Goal: Task Accomplishment & Management: Manage account settings

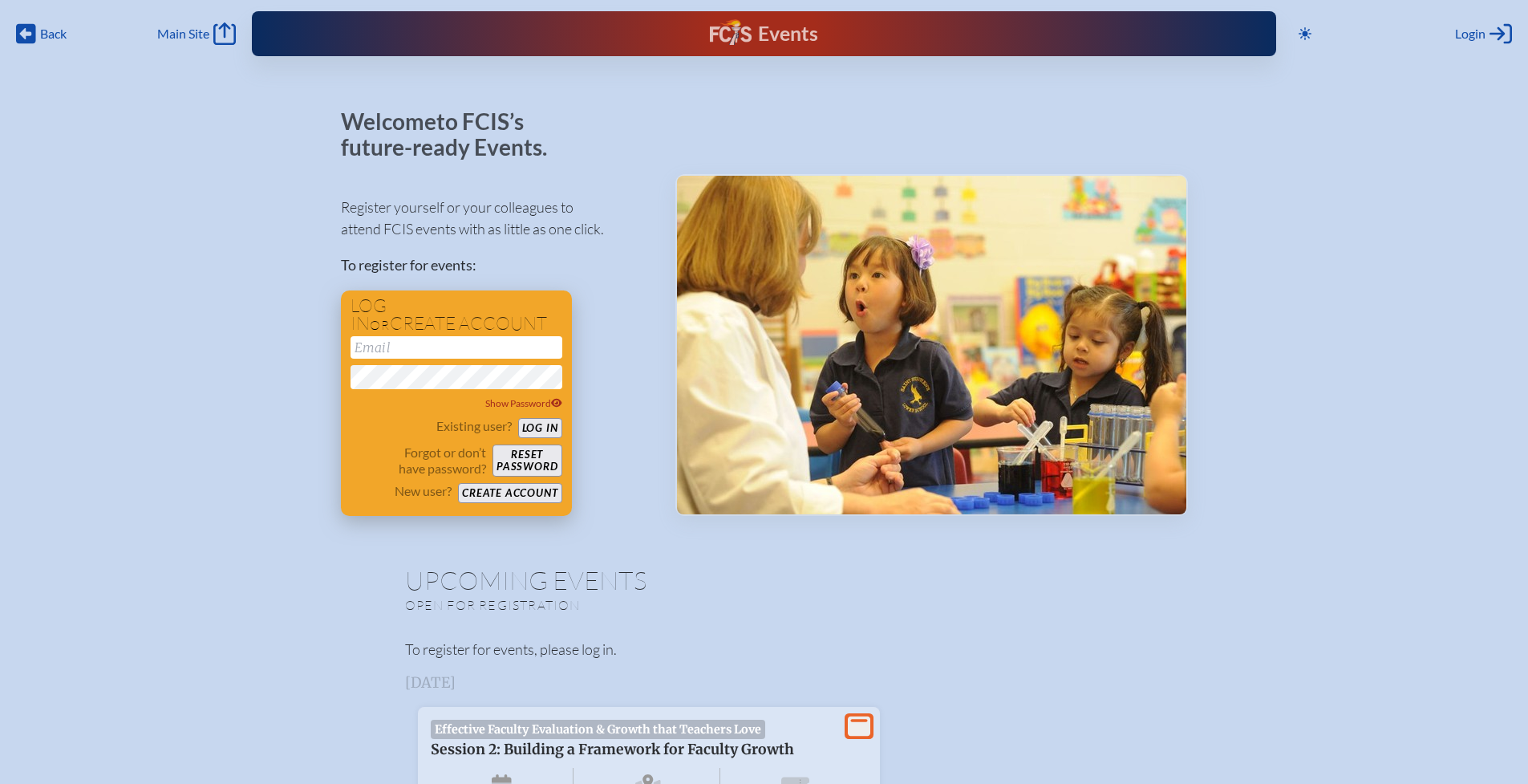
type input "[EMAIL_ADDRESS][DOMAIN_NAME]"
click at [529, 427] on button "Log in" at bounding box center [540, 427] width 44 height 20
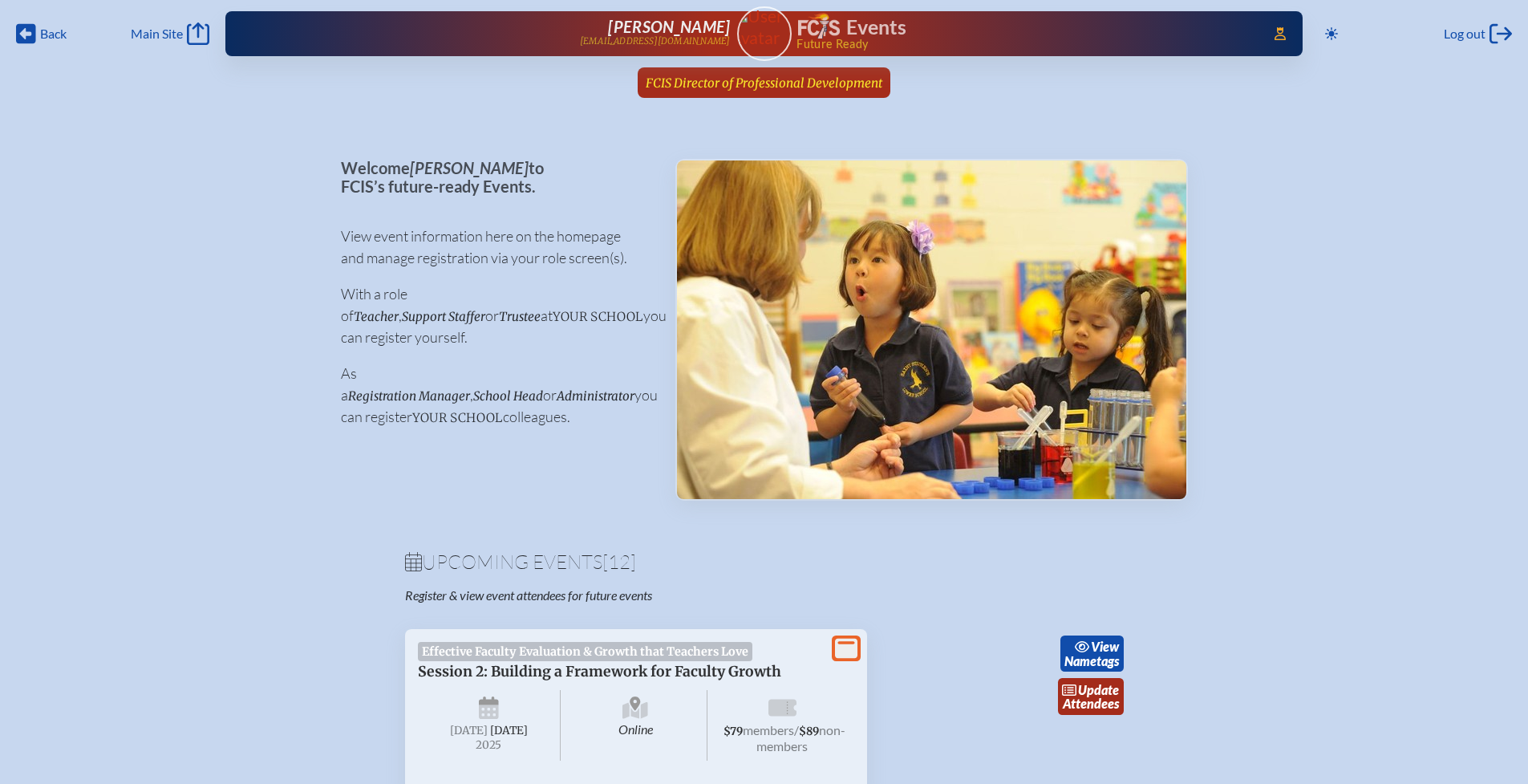
click at [818, 86] on span "FCIS Director of Professional Development" at bounding box center [764, 82] width 237 height 16
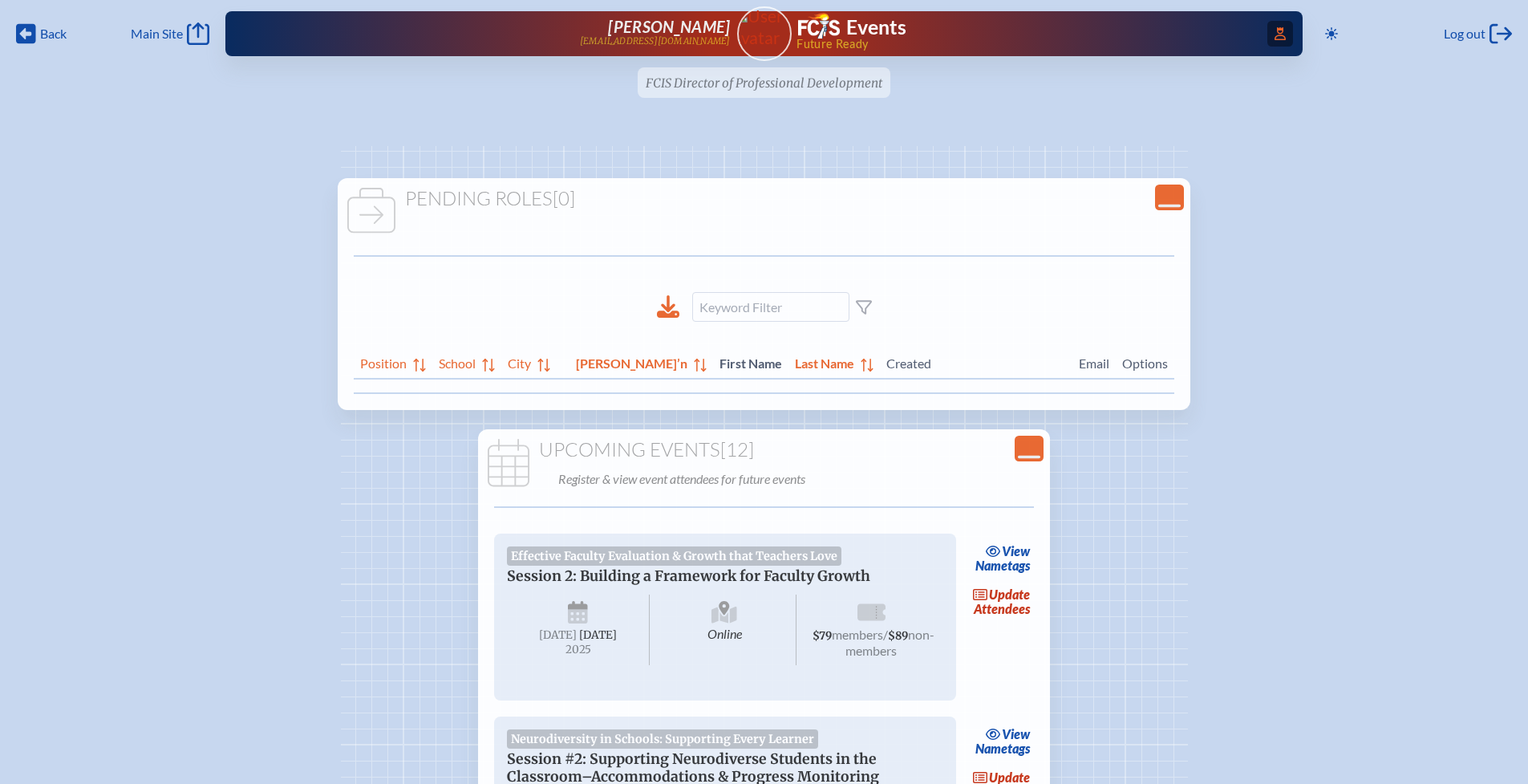
click at [1274, 29] on icon at bounding box center [1280, 33] width 11 height 13
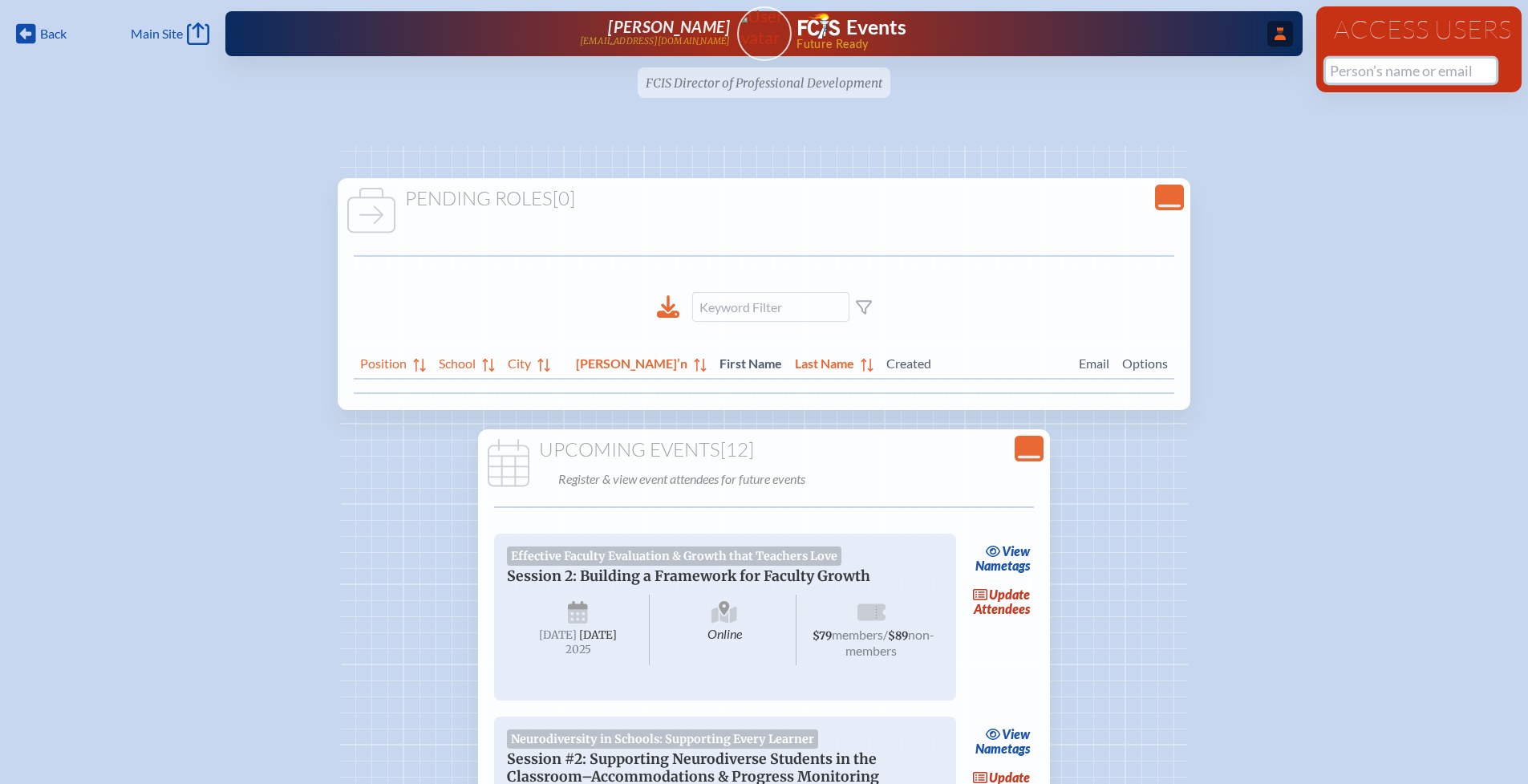
click at [1362, 69] on input "text" at bounding box center [1411, 70] width 170 height 24
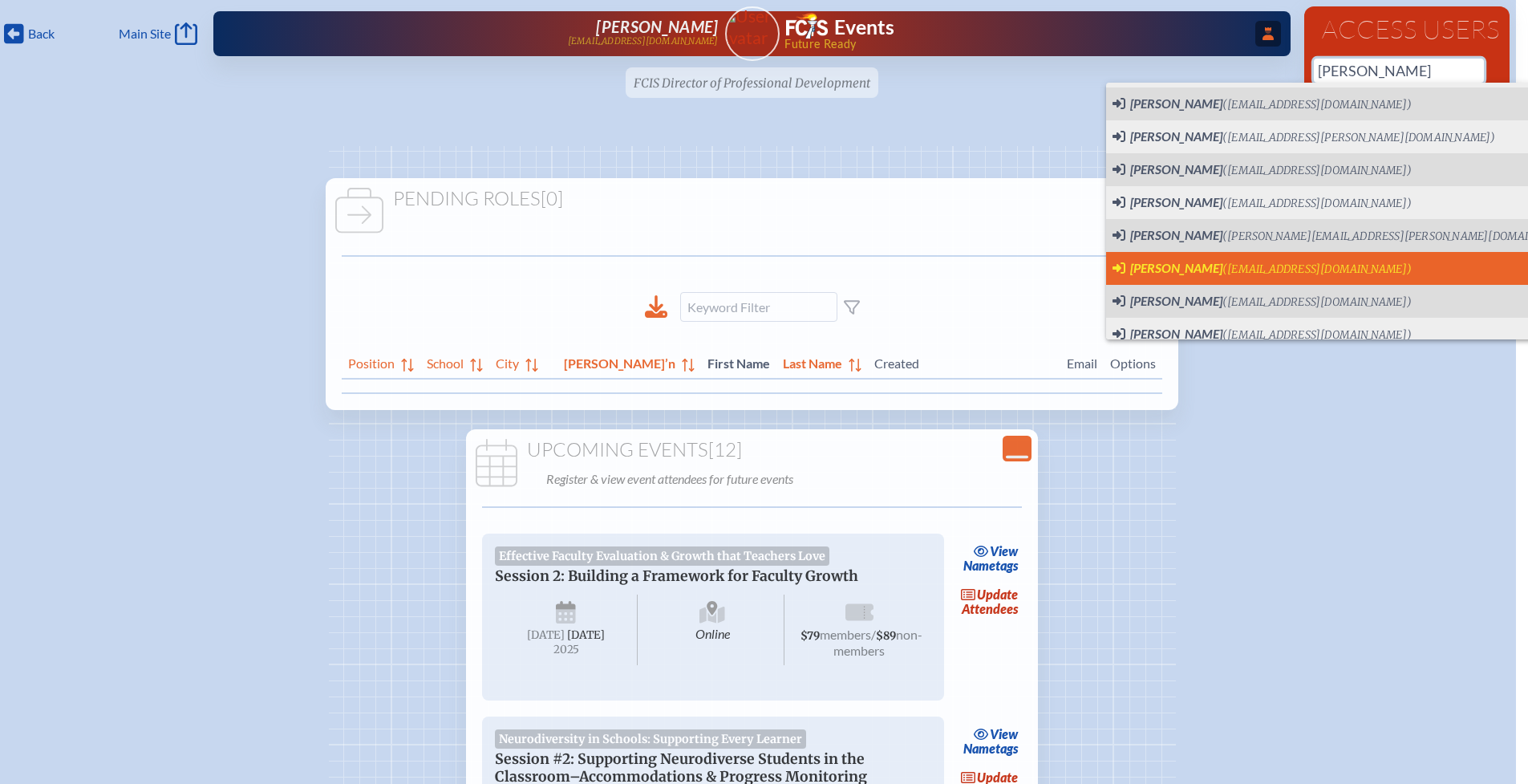
scroll to position [288, 0]
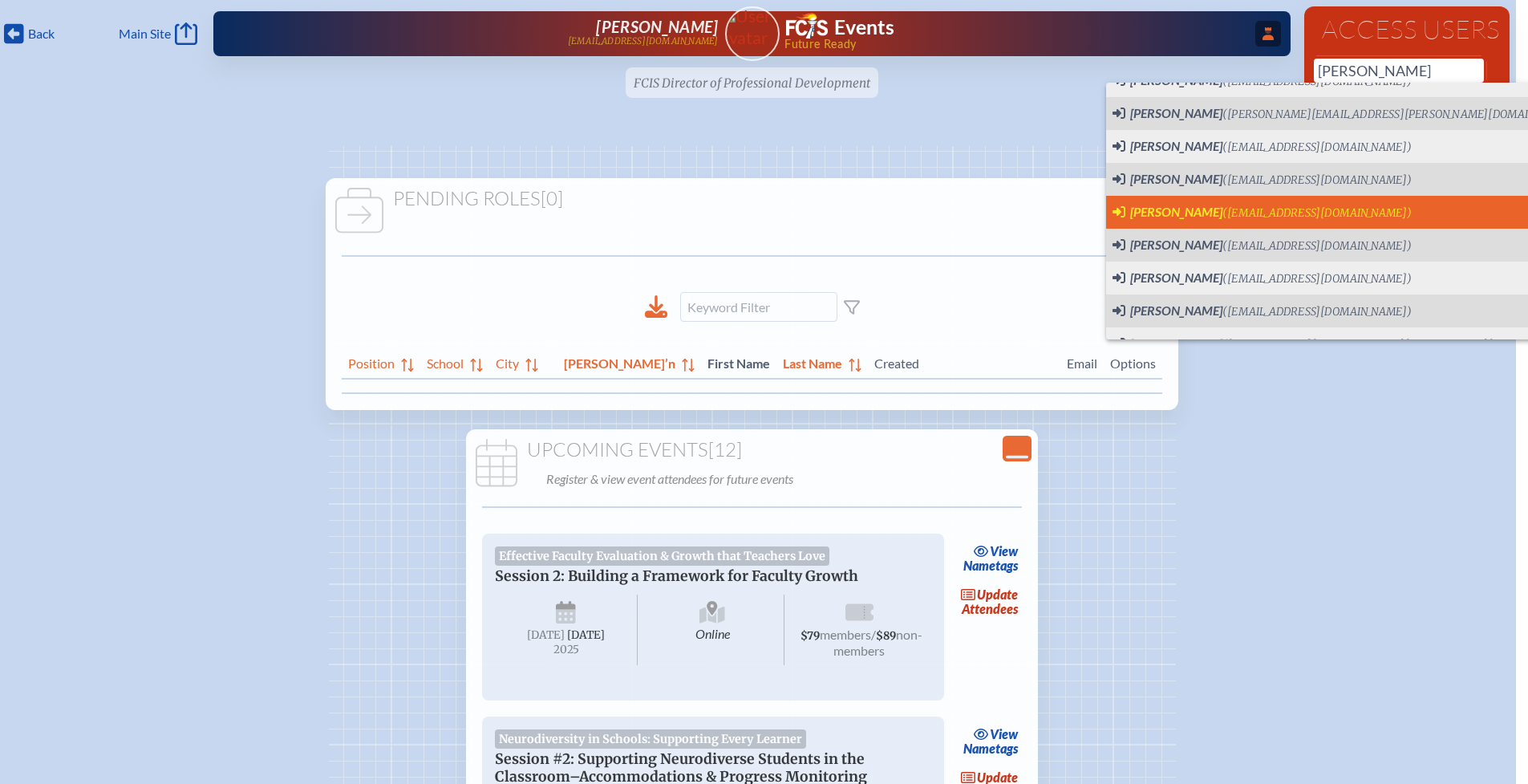
click at [1188, 211] on span "[PERSON_NAME]" at bounding box center [1176, 211] width 92 height 16
type input "[EMAIL_ADDRESS][DOMAIN_NAME]"
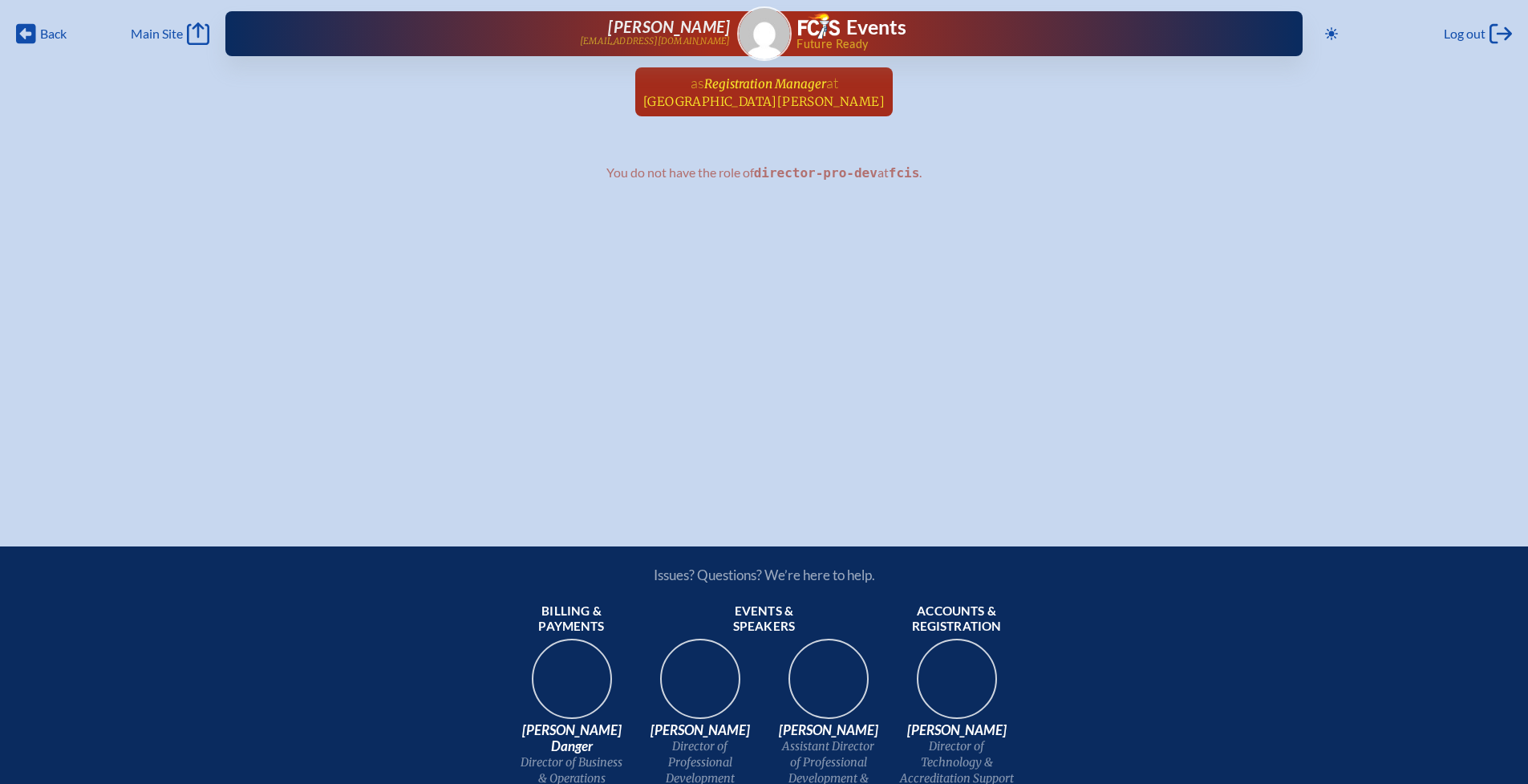
click at [751, 80] on span "Registration Manager" at bounding box center [764, 83] width 122 height 16
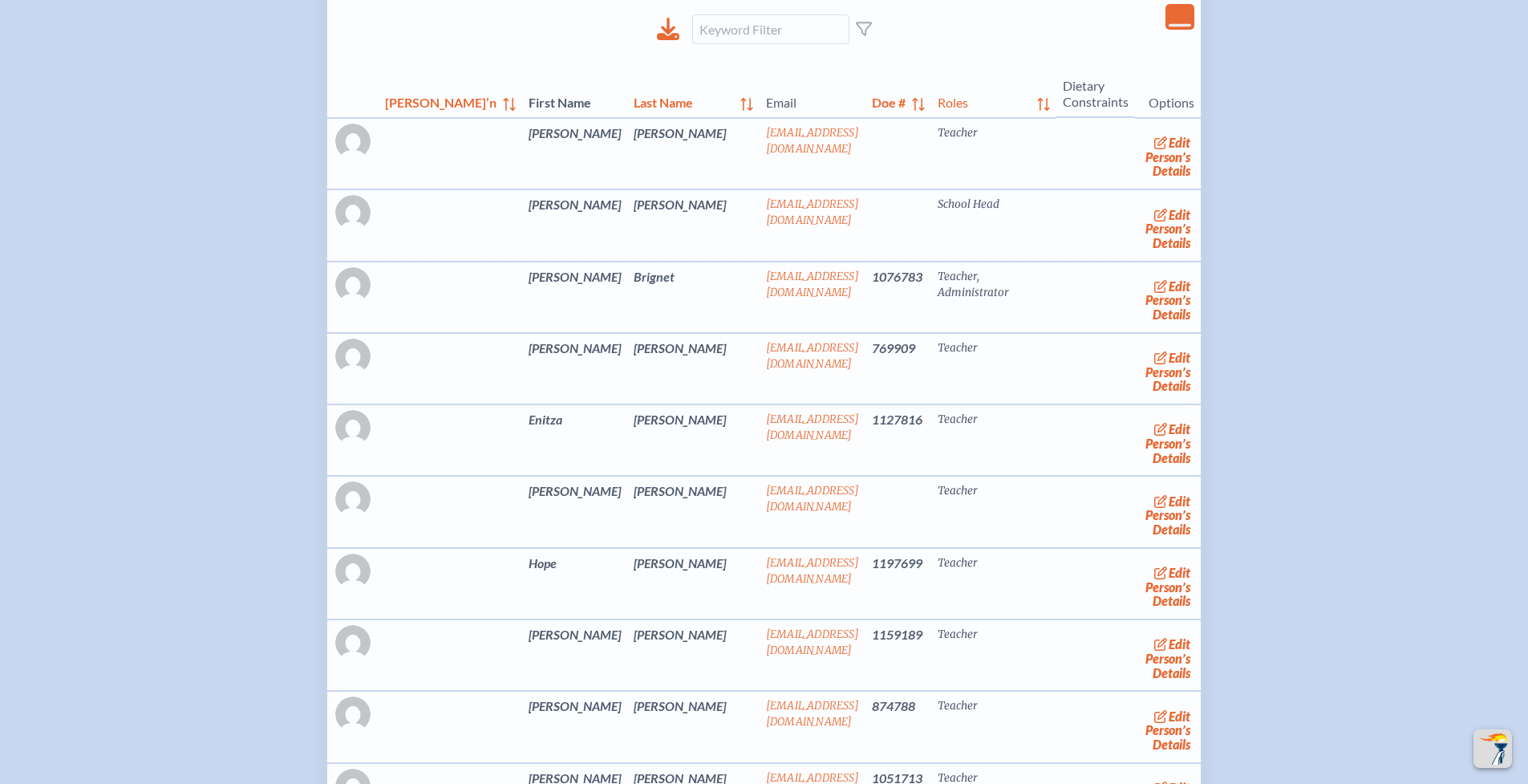
scroll to position [3761, 0]
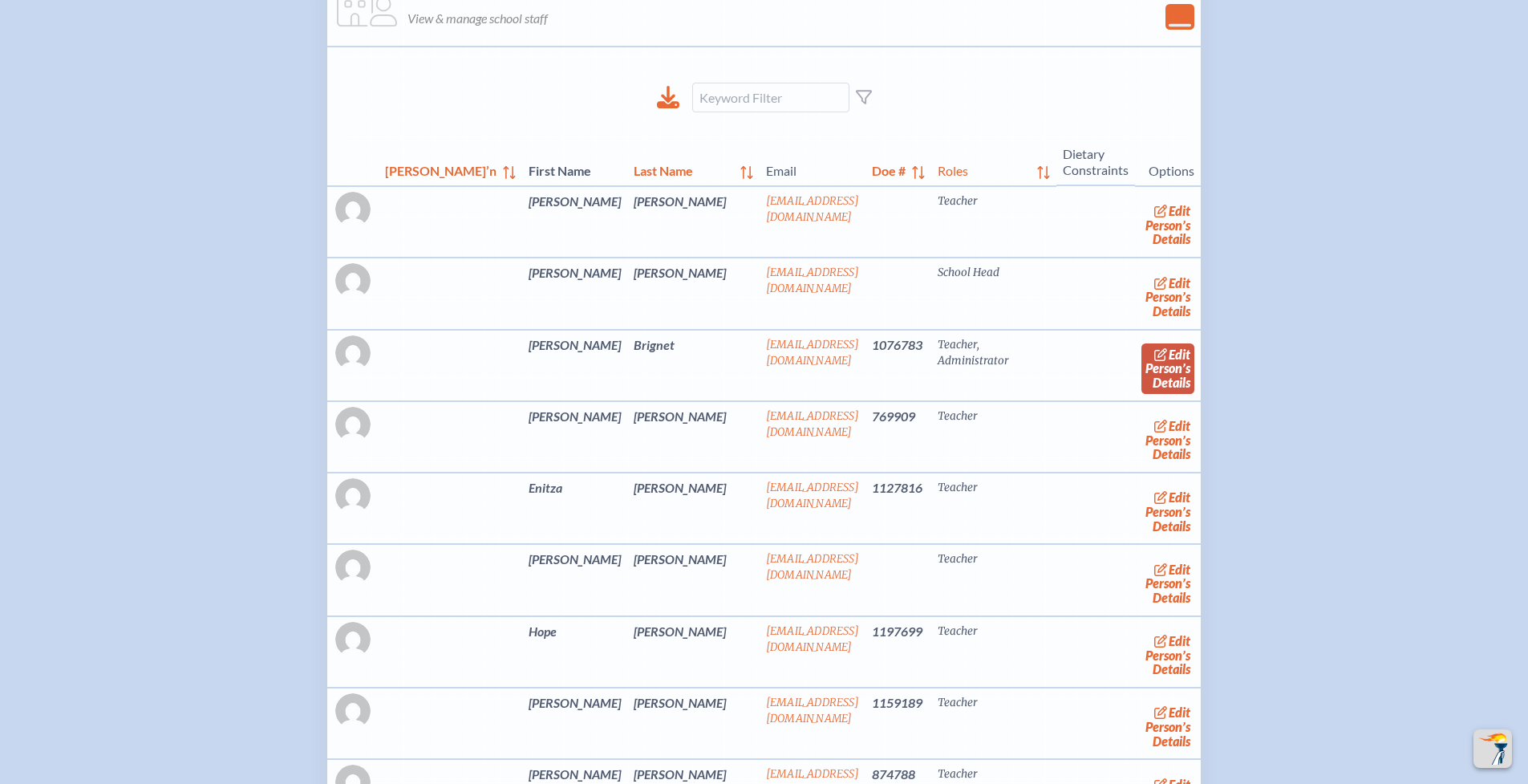
click at [1141, 394] on link "edit Person’s Details" at bounding box center [1168, 369] width 54 height 51
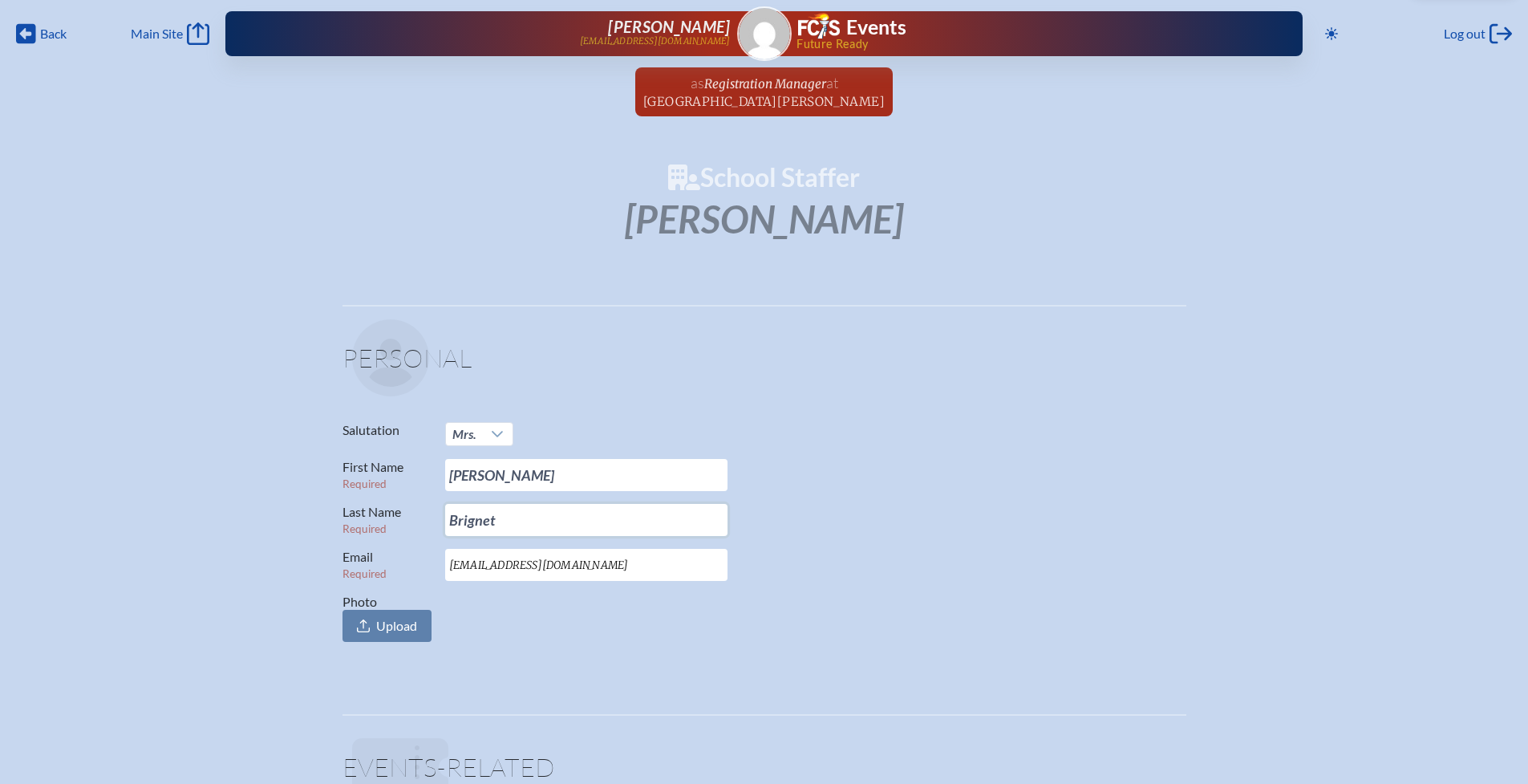
drag, startPoint x: 547, startPoint y: 526, endPoint x: 367, endPoint y: 501, distance: 181.7
click at [352, 511] on p "Last Name Required Brignet" at bounding box center [758, 519] width 831 height 32
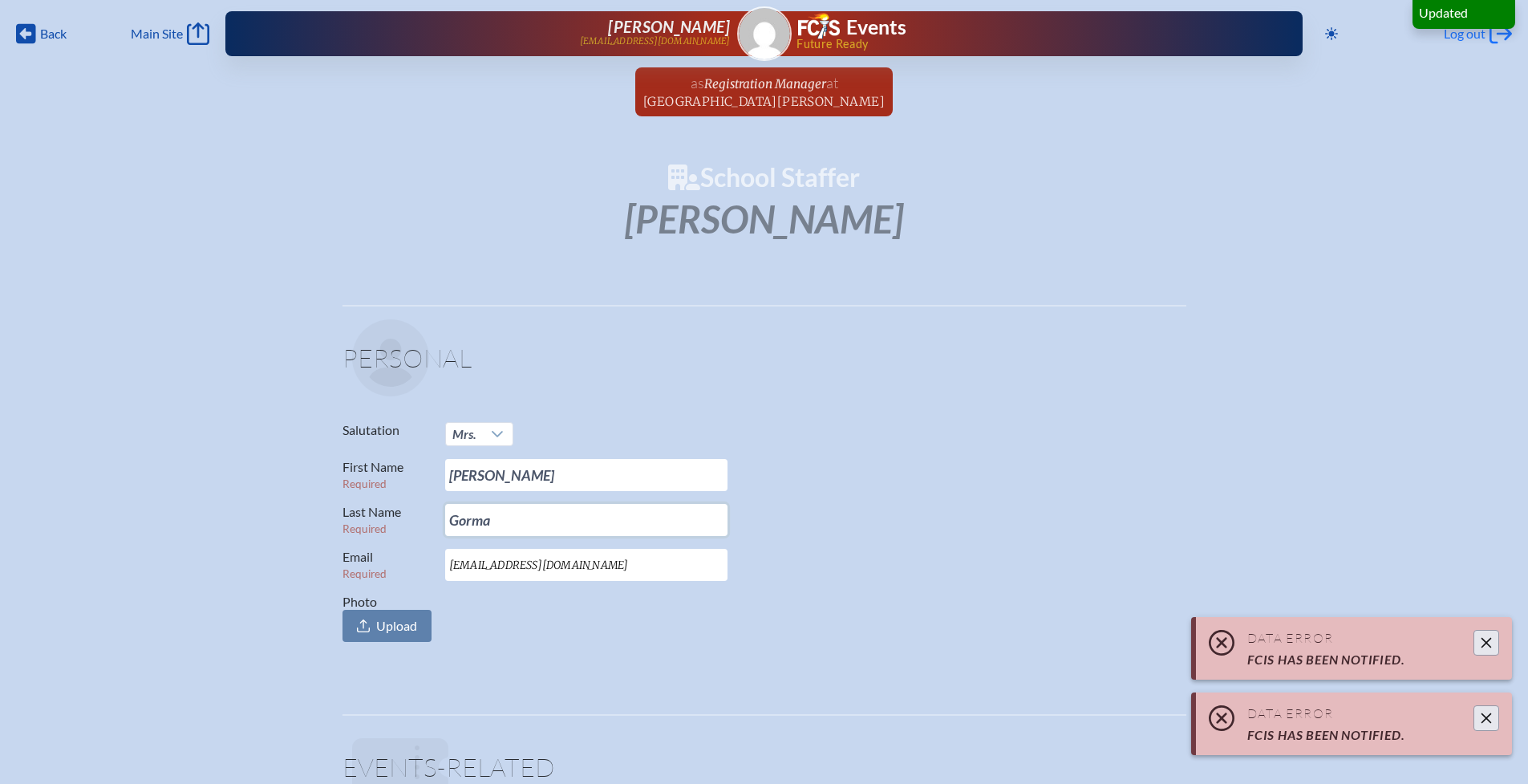
type input "Gorma"
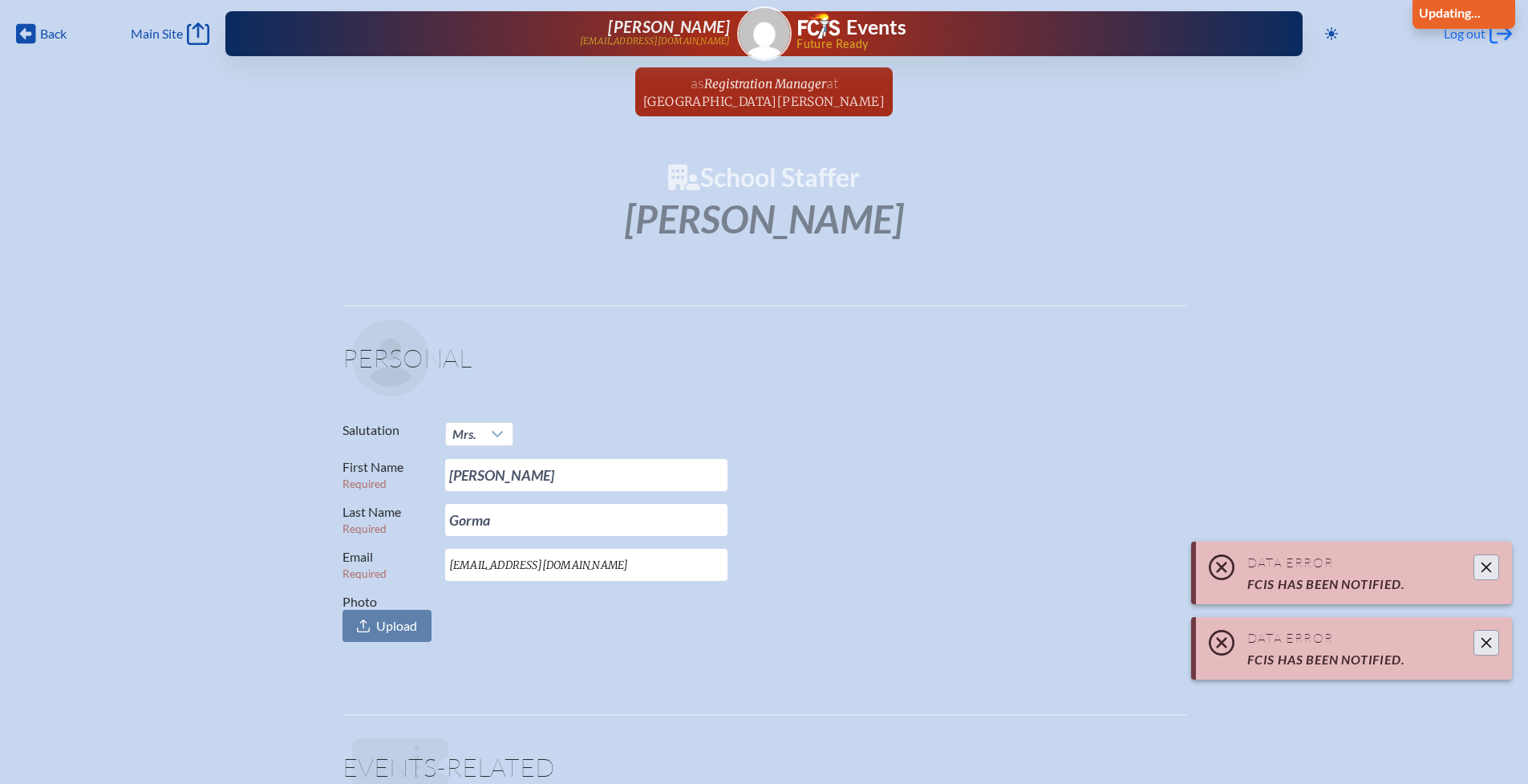
click at [1477, 38] on span "Log out" at bounding box center [1464, 33] width 42 height 16
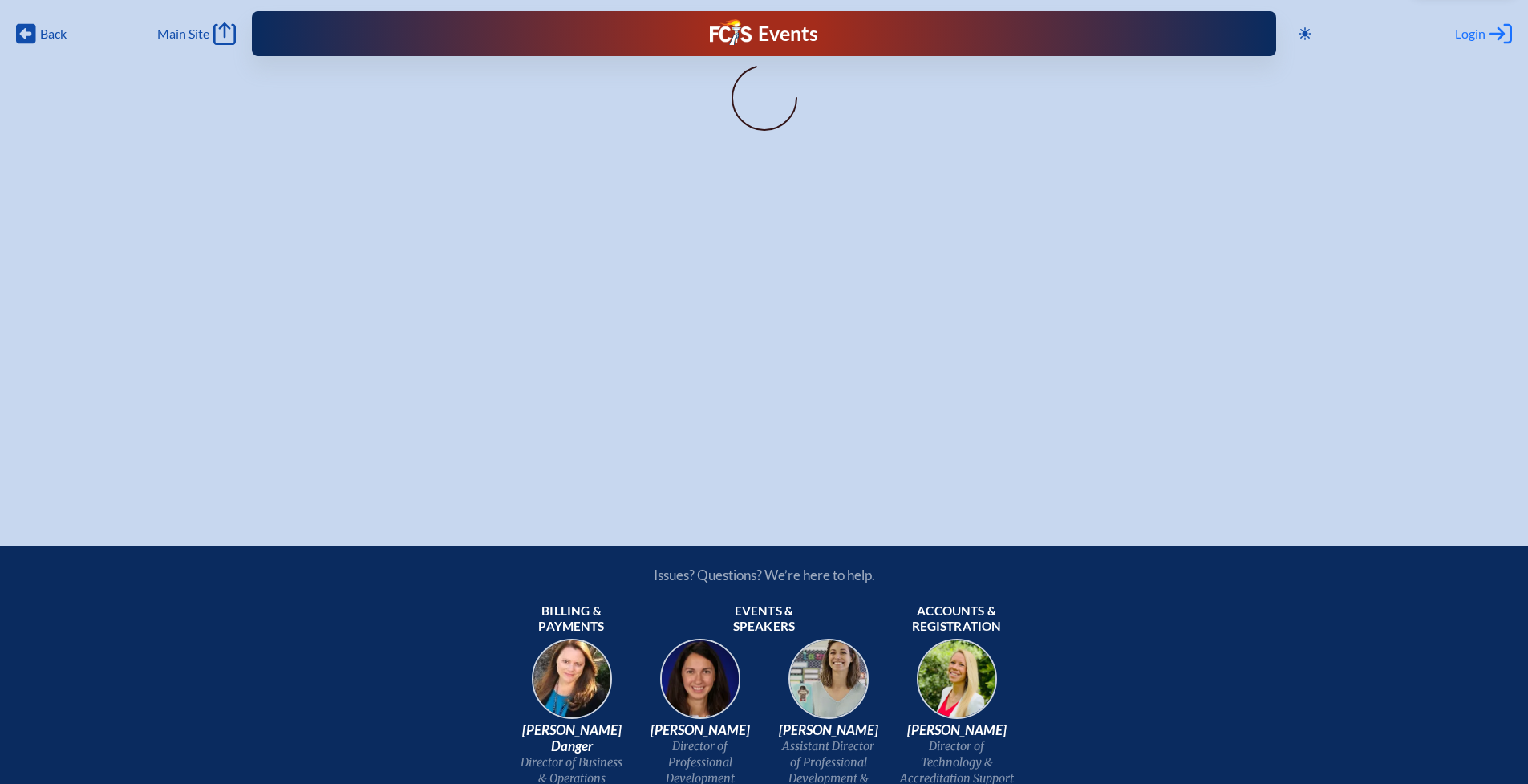
type input "[EMAIL_ADDRESS][DOMAIN_NAME]"
click at [1460, 28] on span "Login" at bounding box center [1470, 33] width 30 height 16
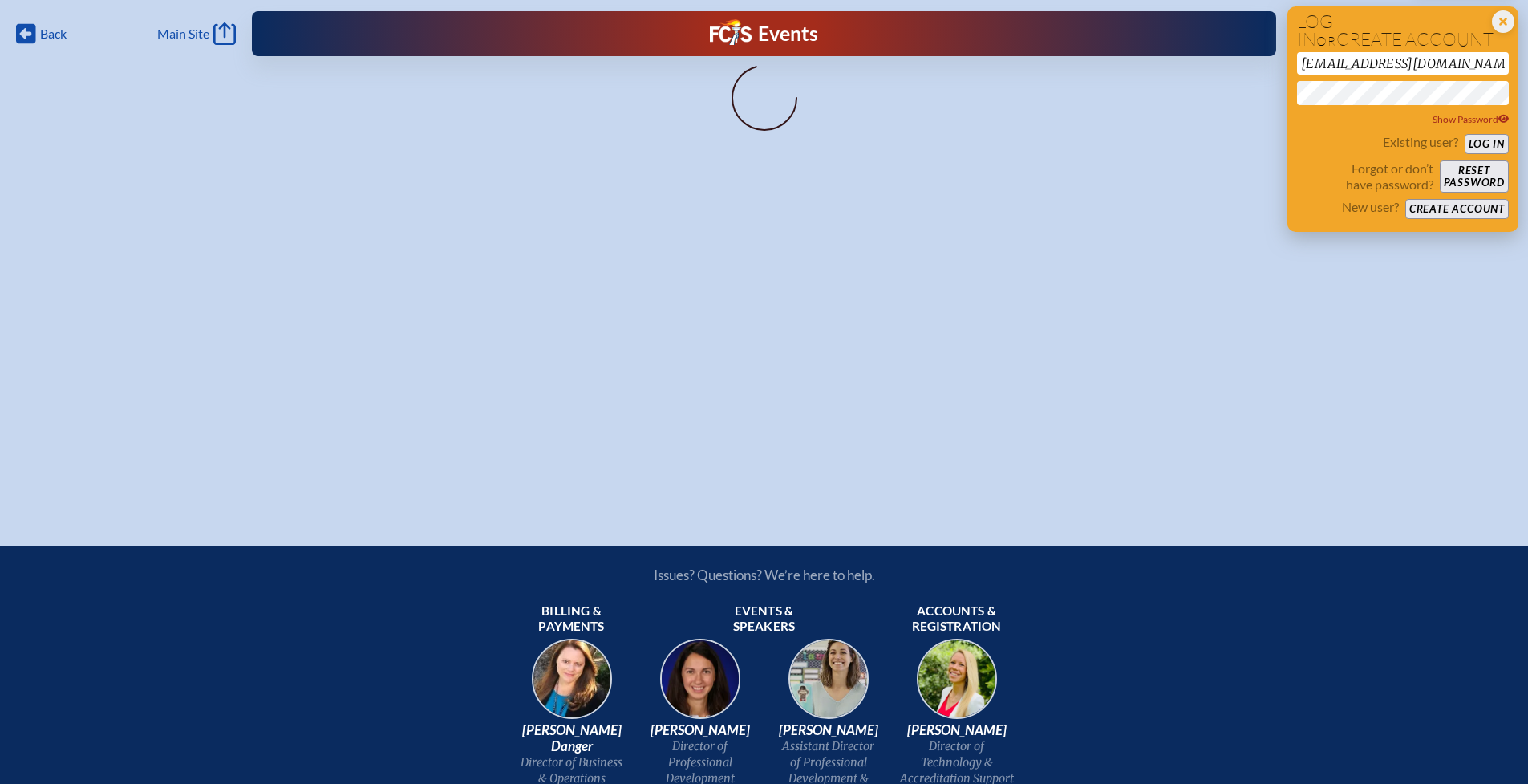
click at [1488, 140] on button "Log in" at bounding box center [1486, 144] width 44 height 20
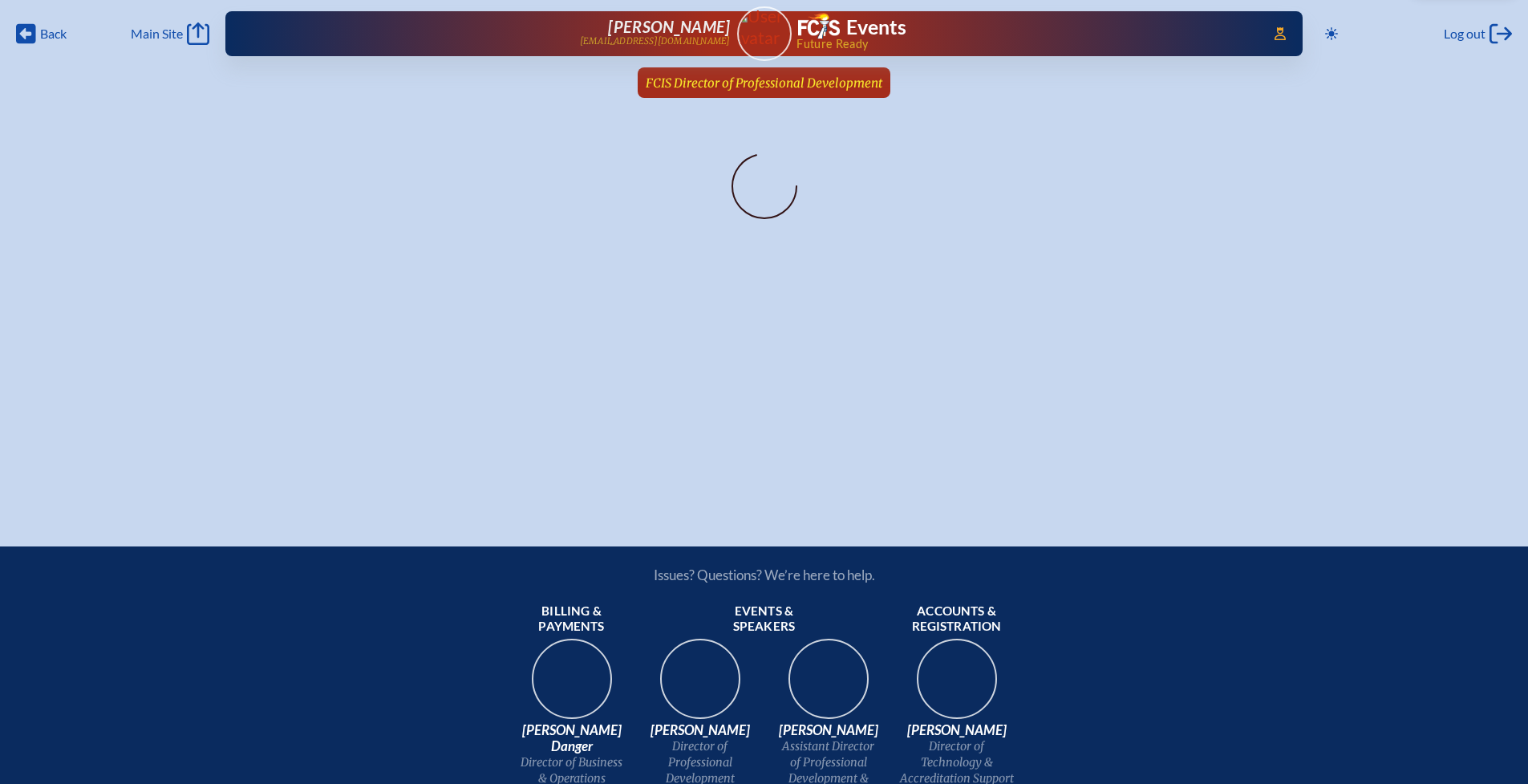
click at [813, 77] on span "FCIS Director of Professional Development" at bounding box center [764, 82] width 237 height 16
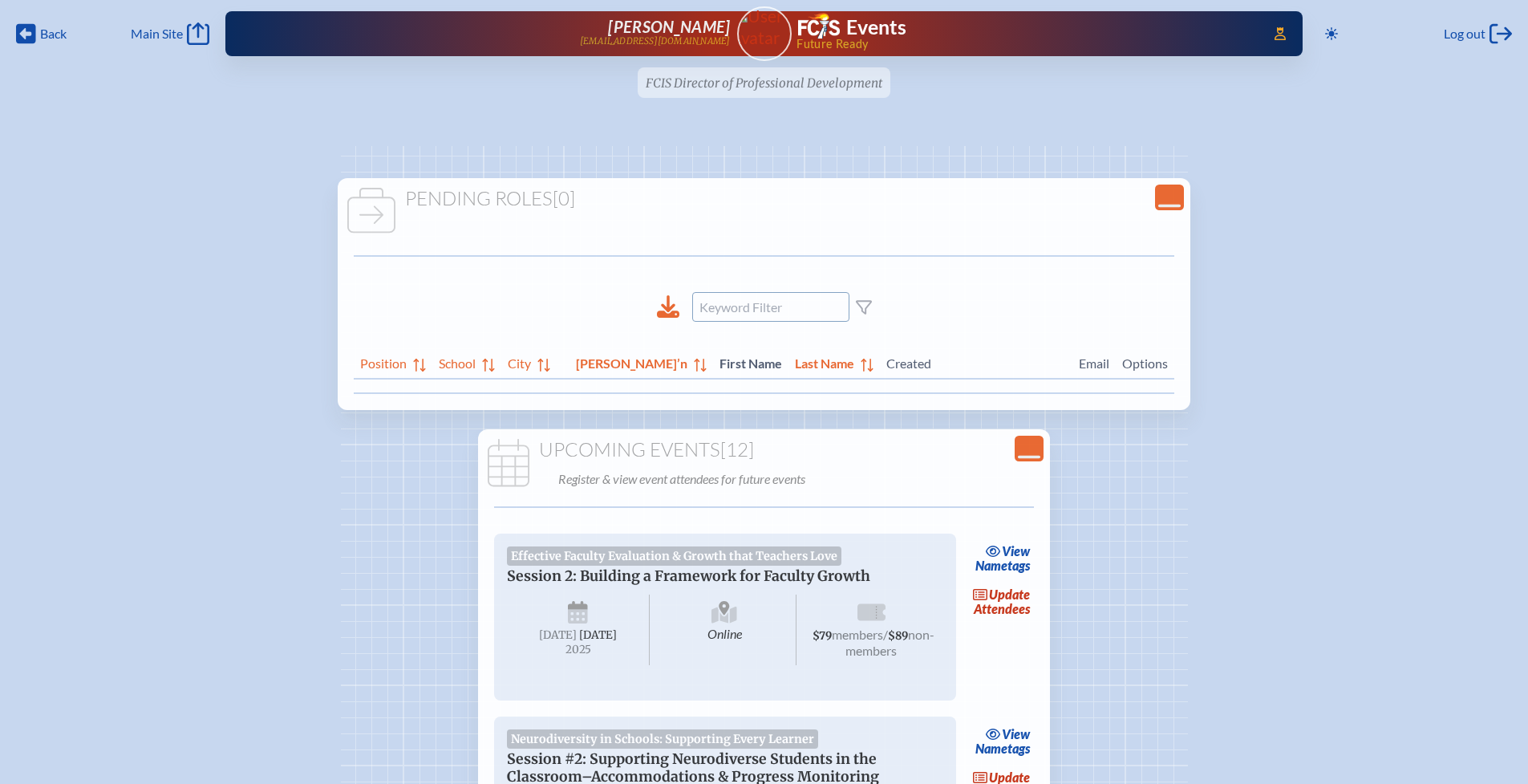
click at [760, 311] on input at bounding box center [771, 307] width 157 height 29
click at [1281, 29] on span "Access Users..." at bounding box center [1279, 33] width 25 height 25
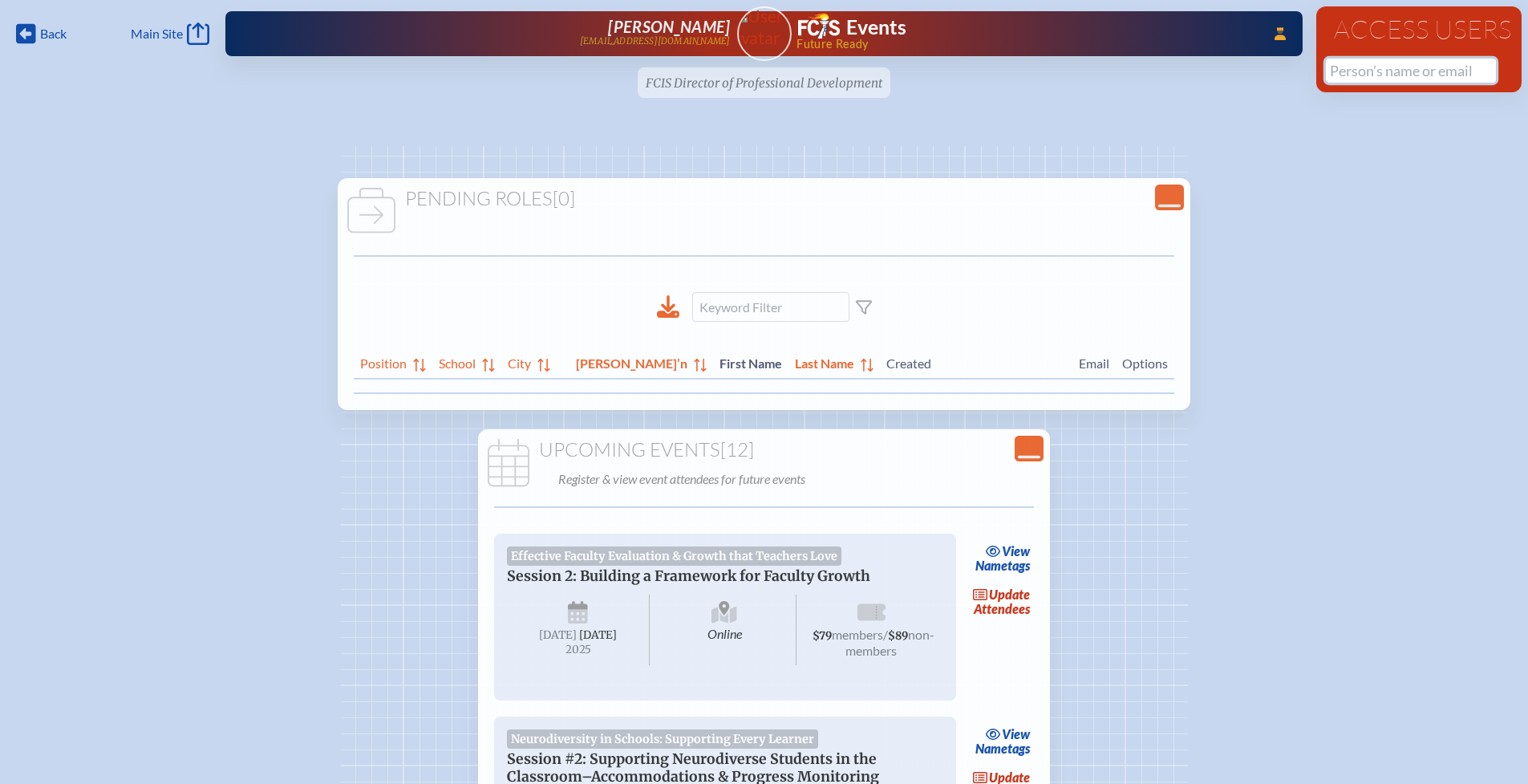
click at [1354, 71] on input "text" at bounding box center [1411, 70] width 170 height 24
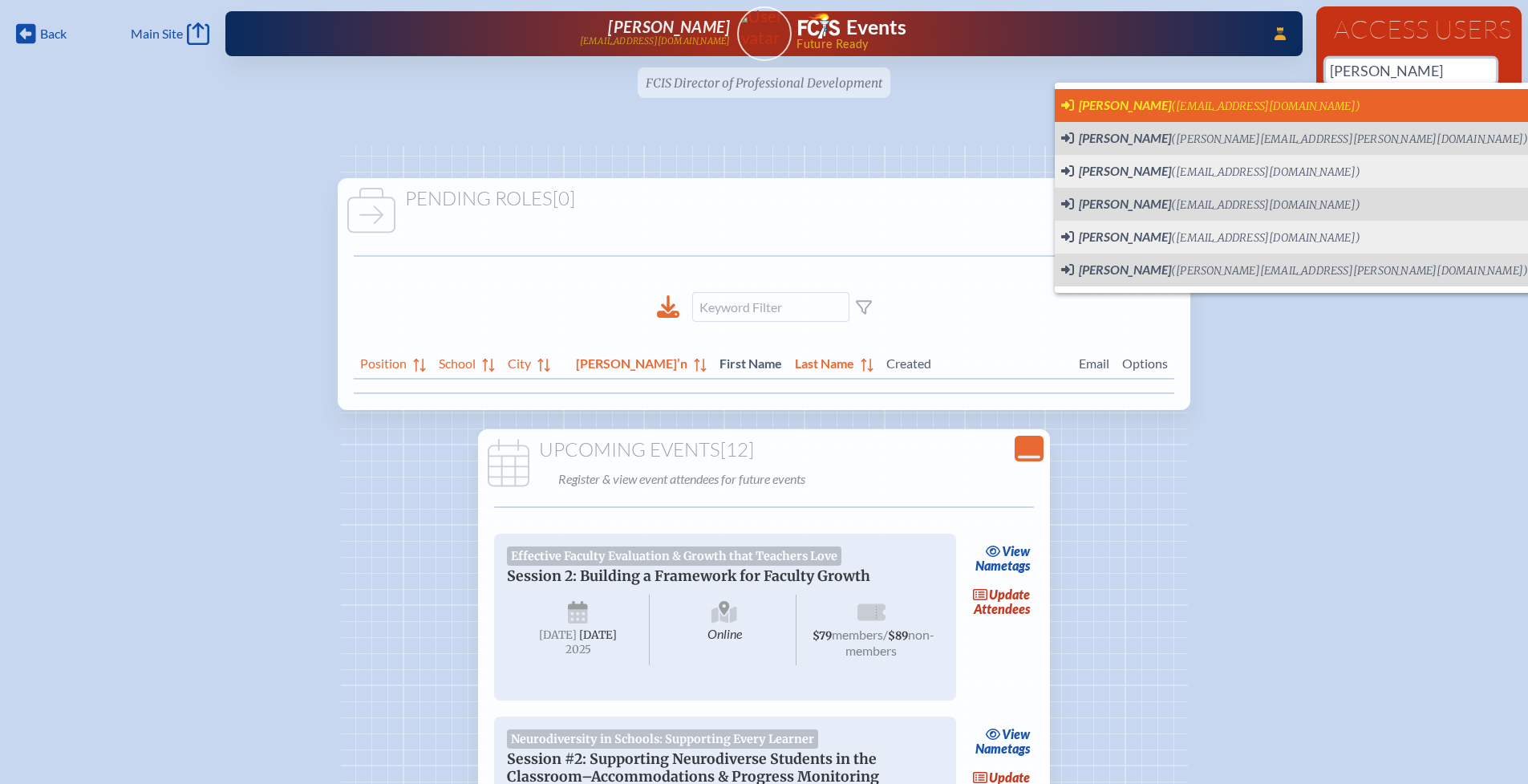
scroll to position [0, 12]
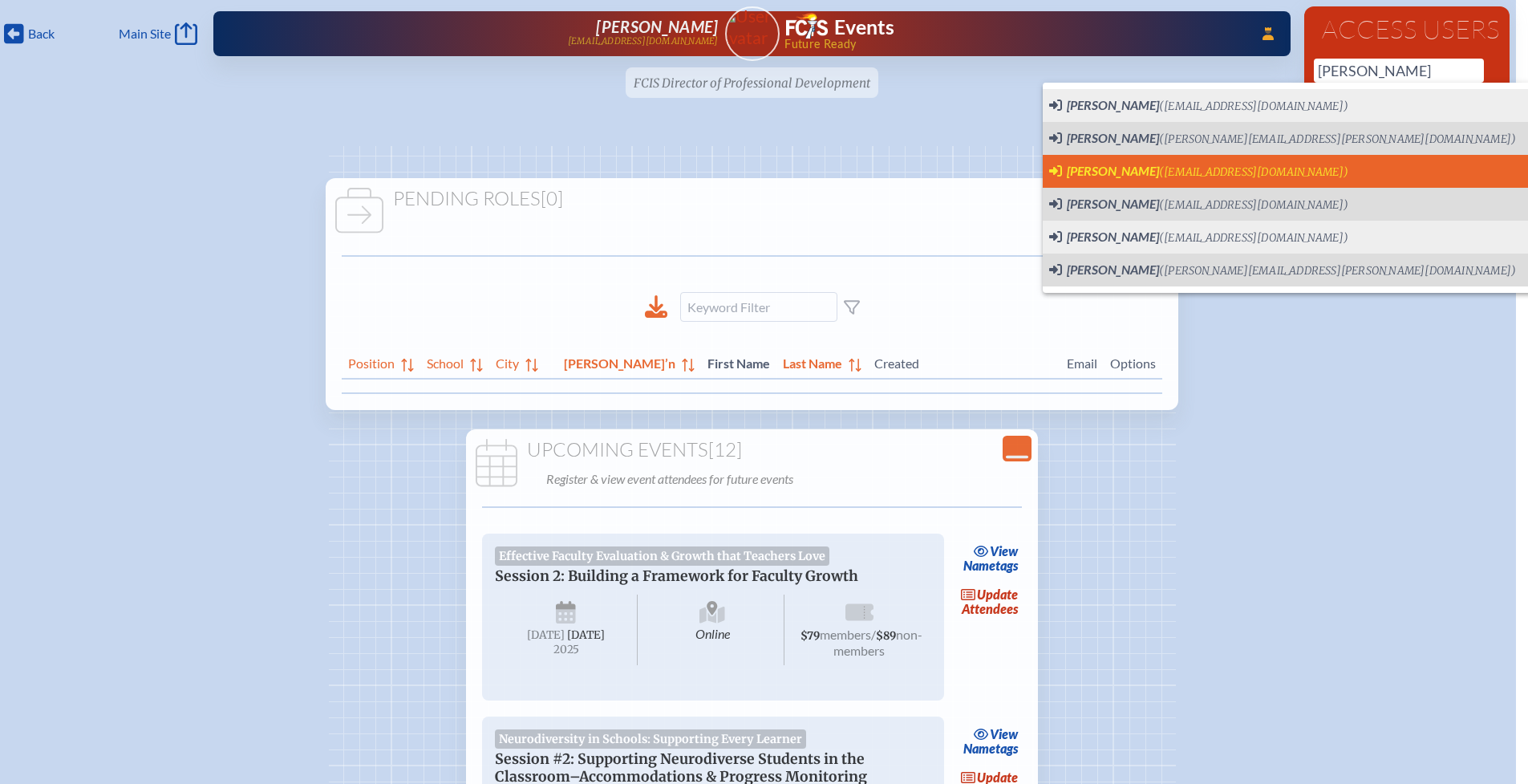
click at [1140, 163] on span "Anne Brignet (agorman@sjcds.net)" at bounding box center [1198, 172] width 299 height 18
type input "agorman@sjcds.net"
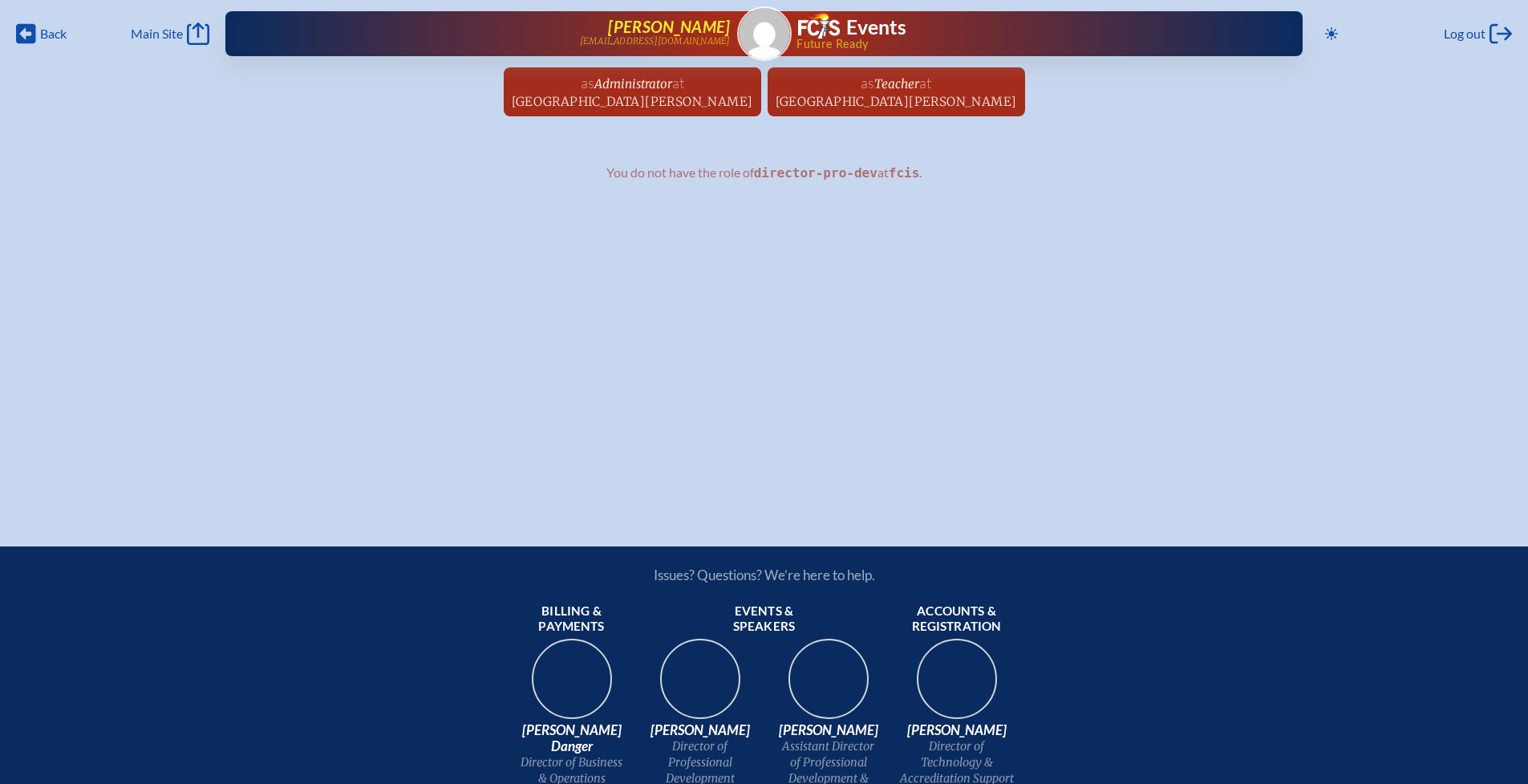
click at [673, 27] on span "[PERSON_NAME]" at bounding box center [668, 27] width 122 height 20
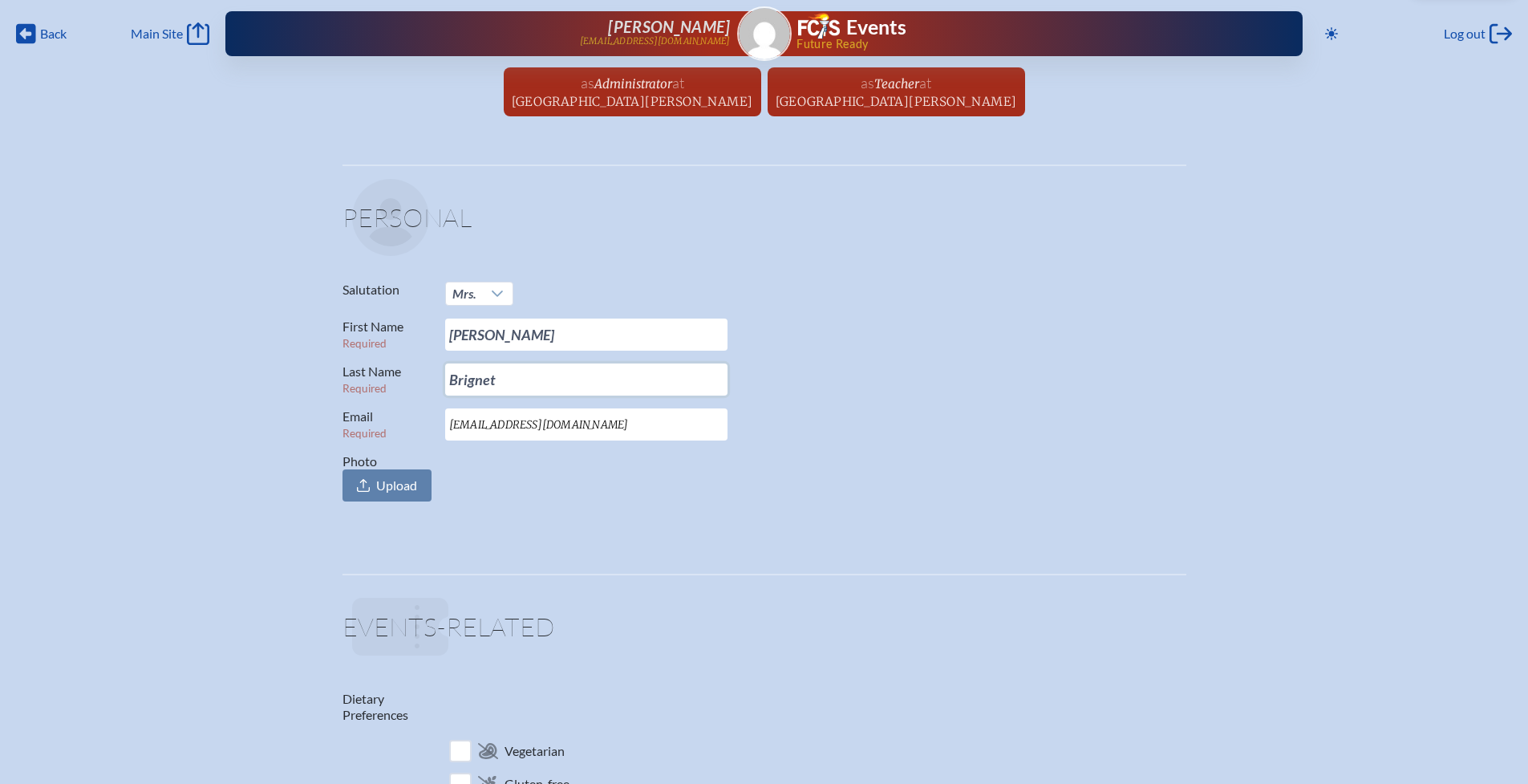
drag, startPoint x: 515, startPoint y: 383, endPoint x: 364, endPoint y: 376, distance: 151.2
click at [361, 379] on p "Last Name Required Brignet" at bounding box center [758, 379] width 831 height 32
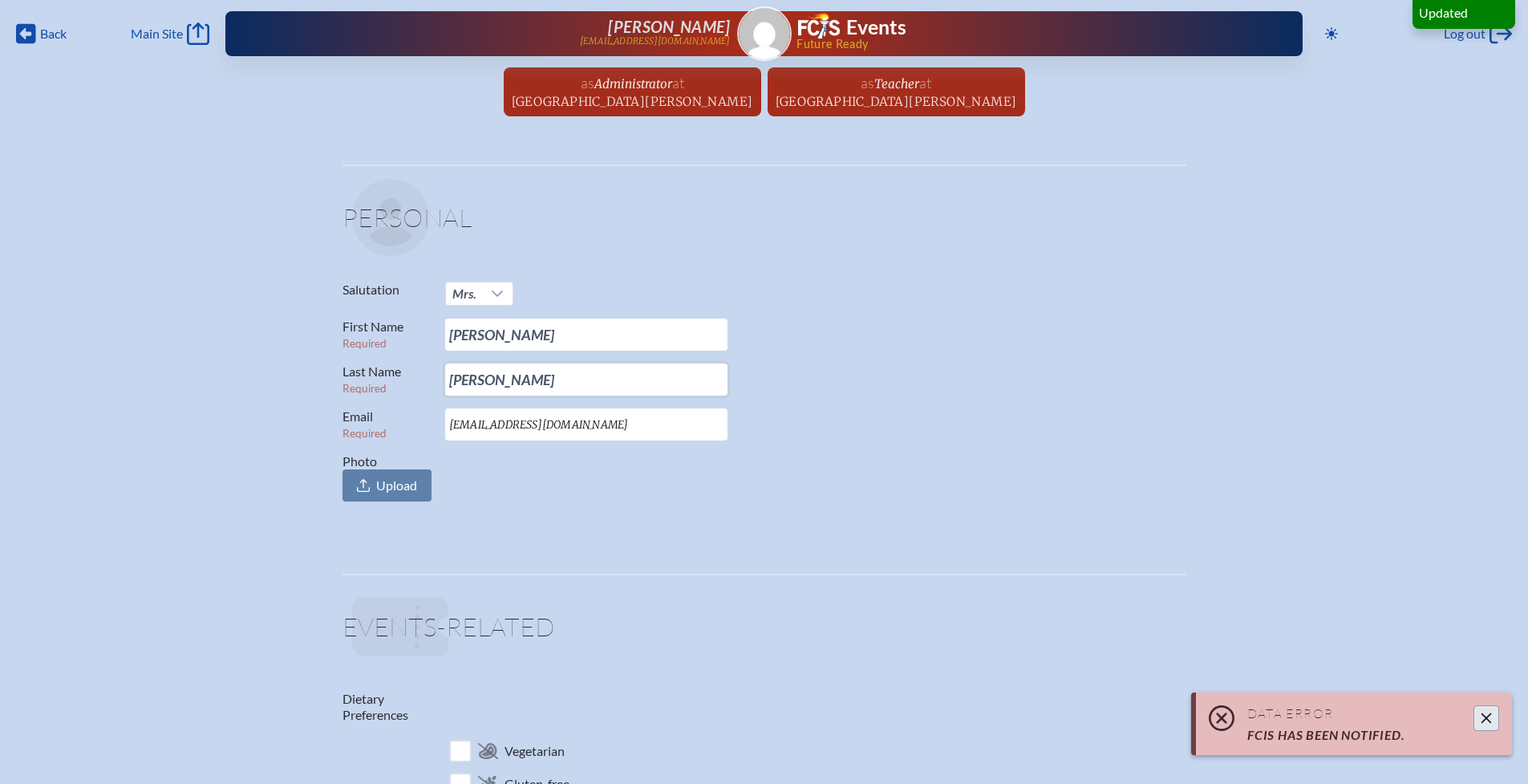
type input "[PERSON_NAME]"
click at [1482, 718] on div "Data Error FCIS has been notified." at bounding box center [1351, 724] width 321 height 63
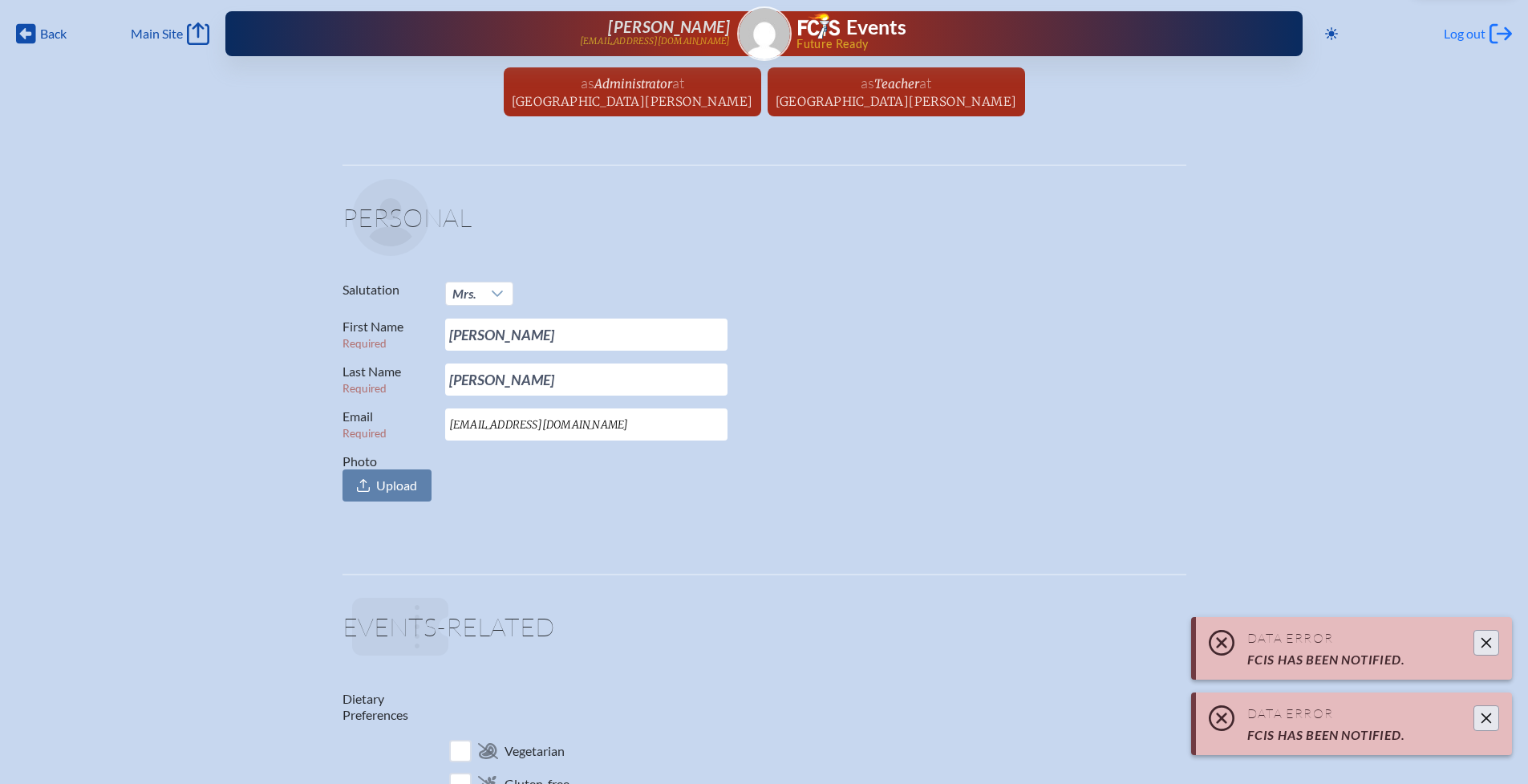
click at [1488, 33] on div "Log out Log out" at bounding box center [1478, 34] width 69 height 23
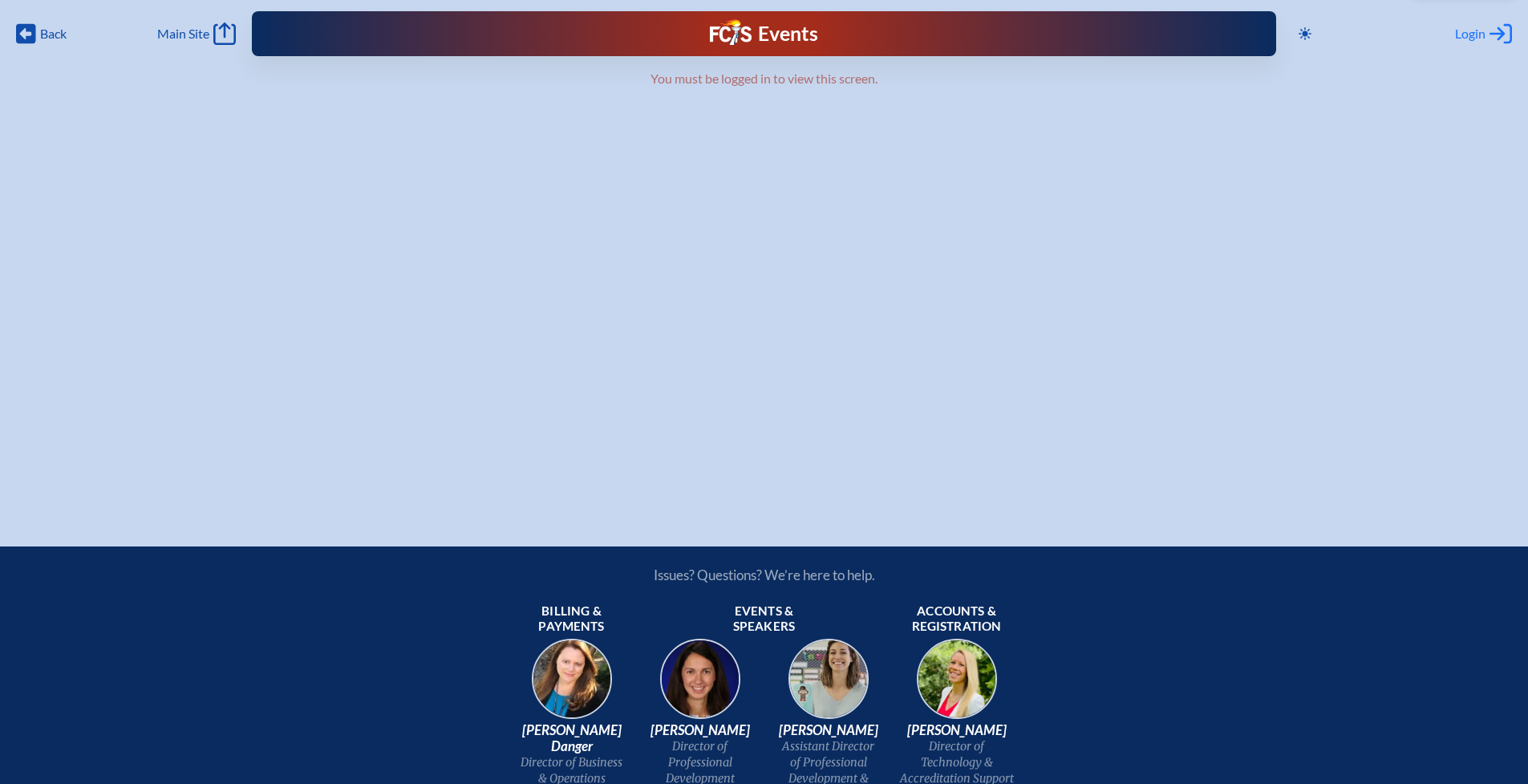
type input "[EMAIL_ADDRESS][DOMAIN_NAME]"
click at [1478, 33] on span "Login" at bounding box center [1470, 33] width 30 height 16
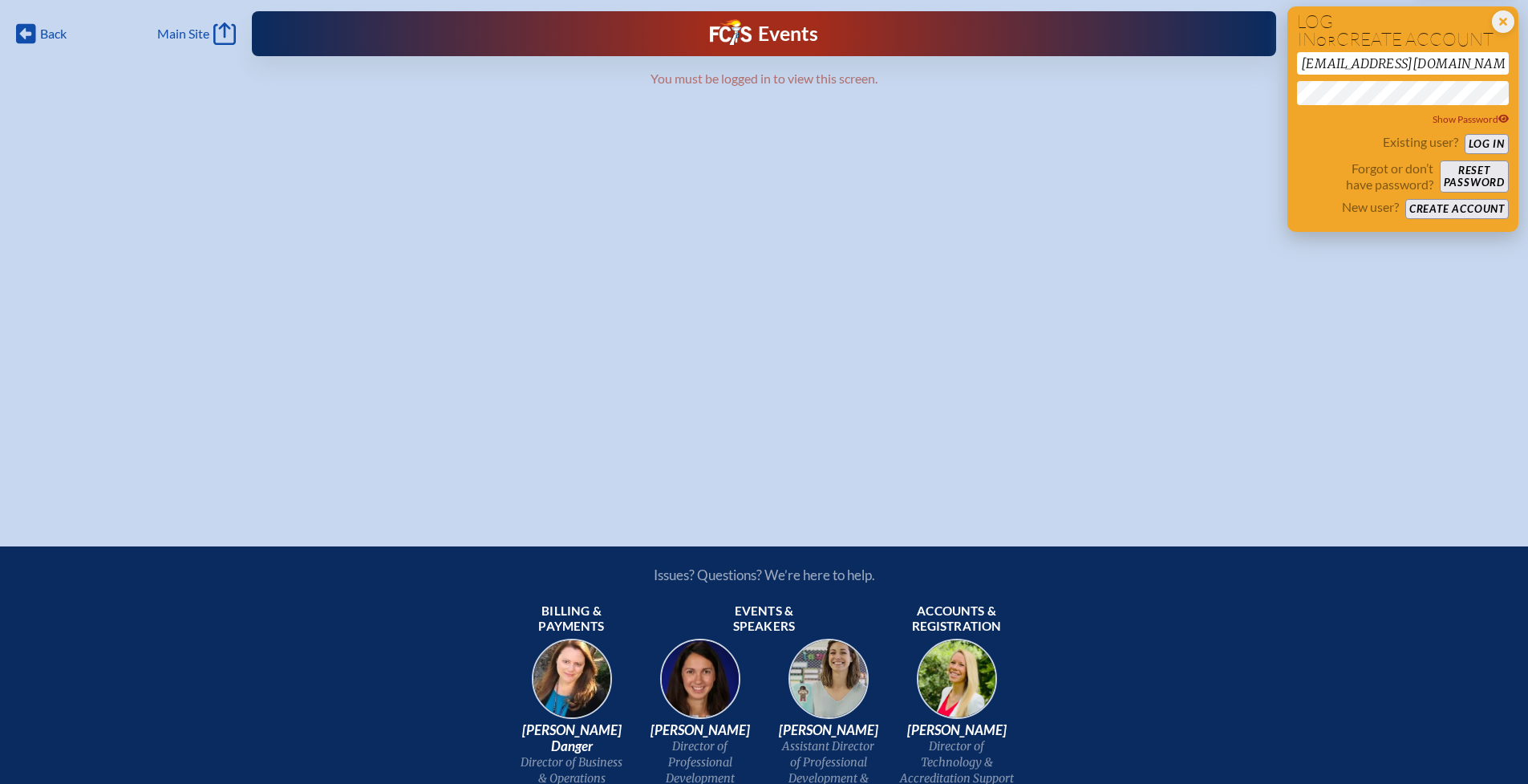
click at [1497, 145] on button "Log in" at bounding box center [1486, 144] width 44 height 20
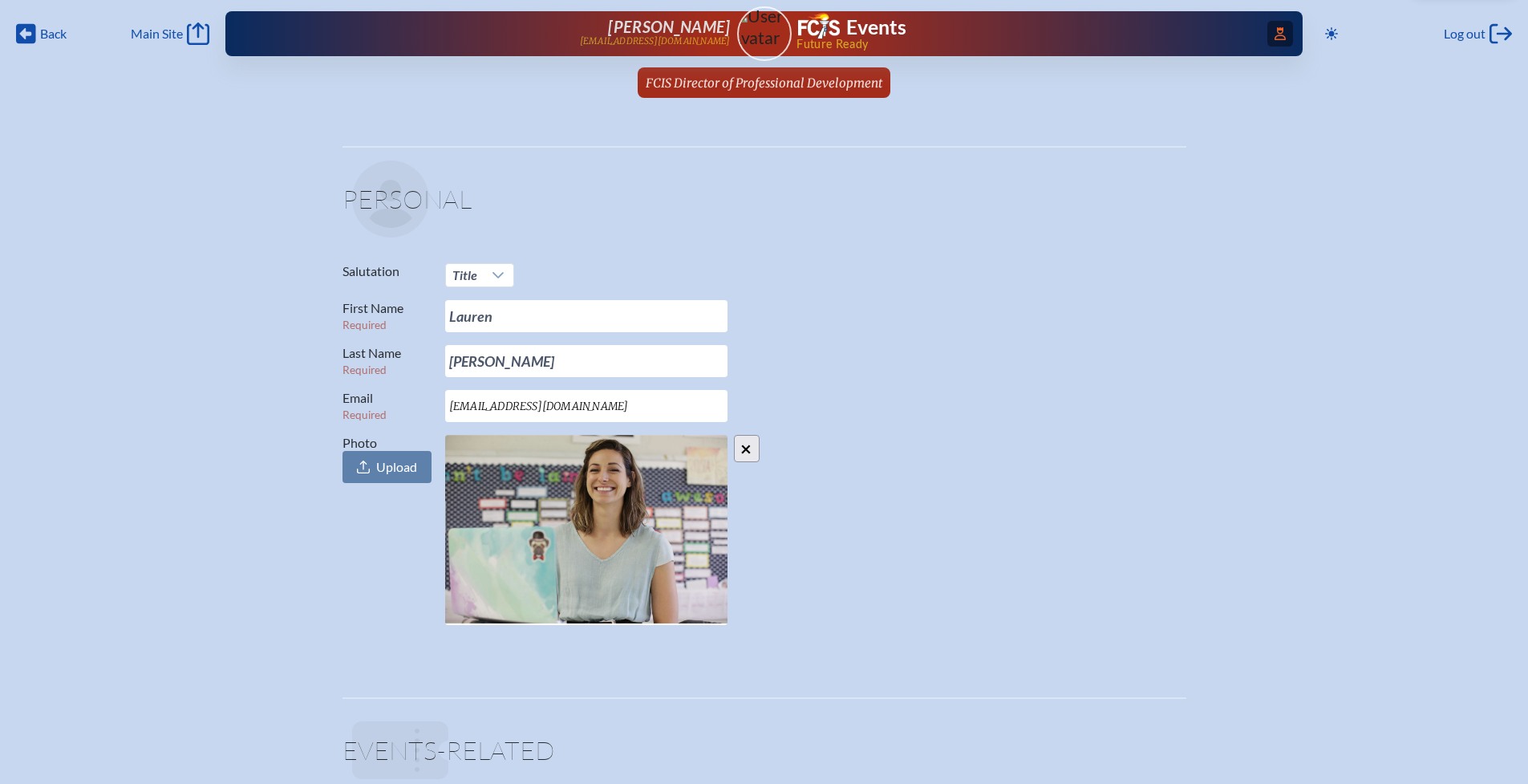
click at [1277, 35] on icon at bounding box center [1280, 33] width 11 height 13
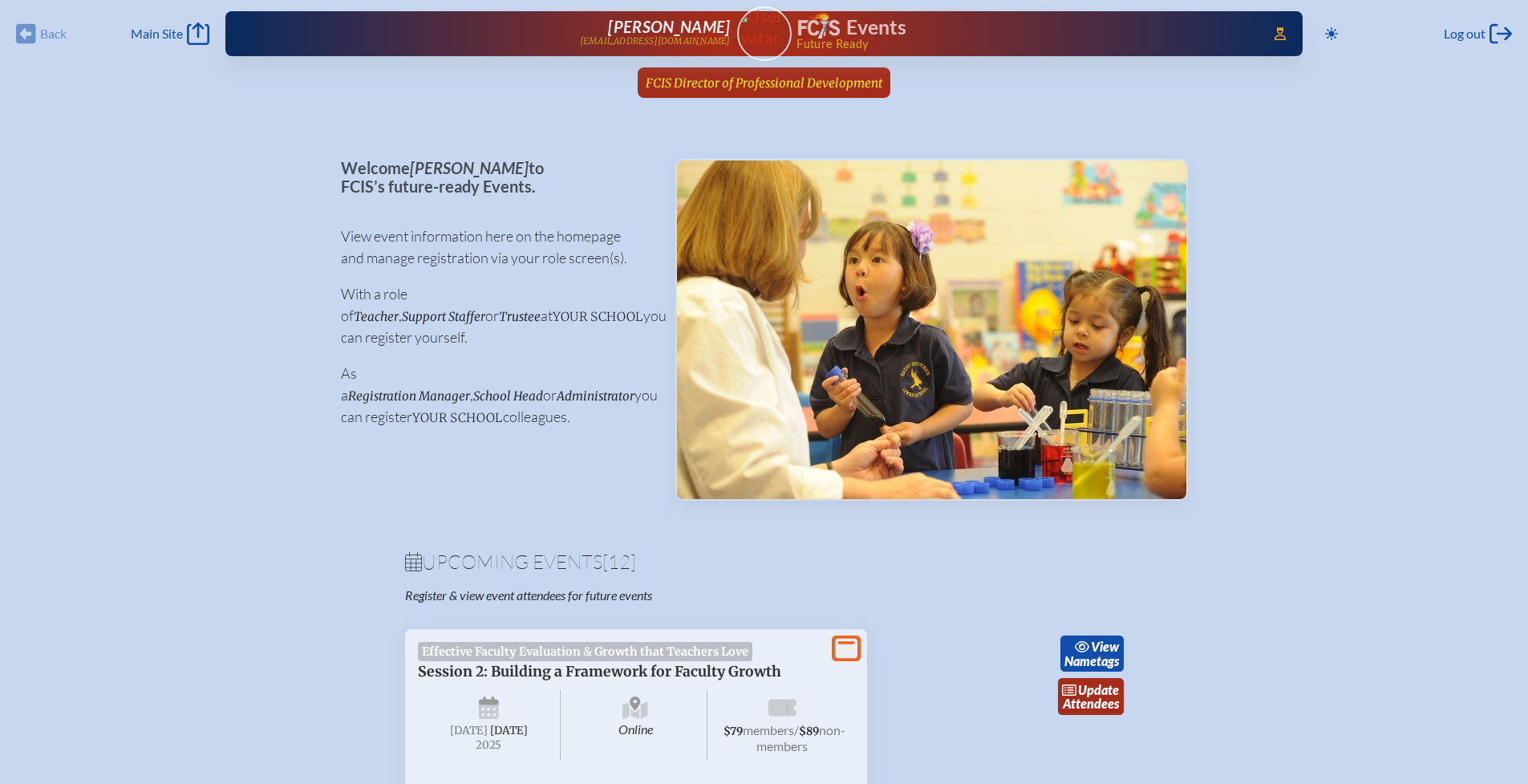
click at [715, 84] on span "FCIS Director of Professional Development" at bounding box center [764, 82] width 237 height 16
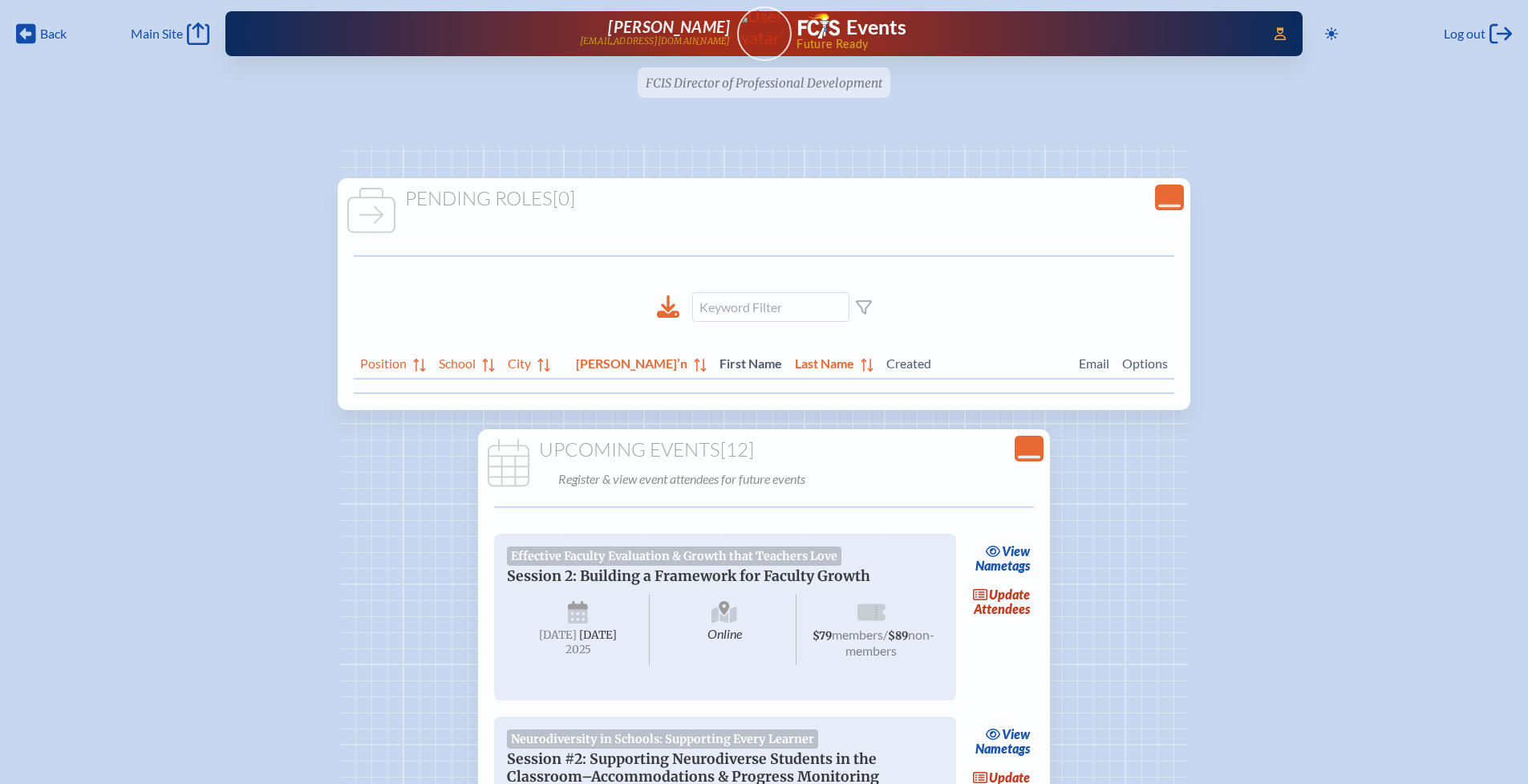
scroll to position [3, 0]
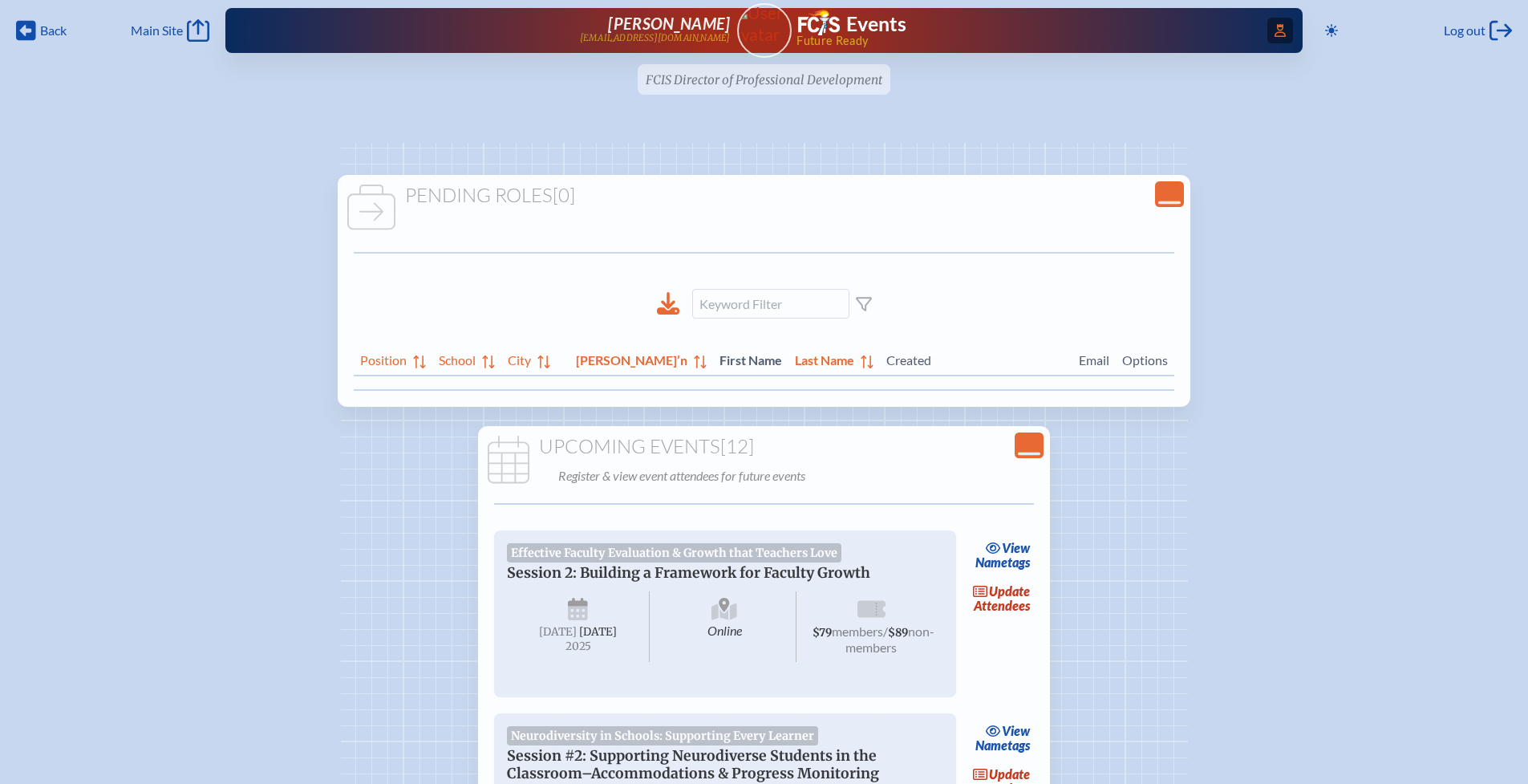
click at [1276, 30] on icon at bounding box center [1280, 30] width 11 height 13
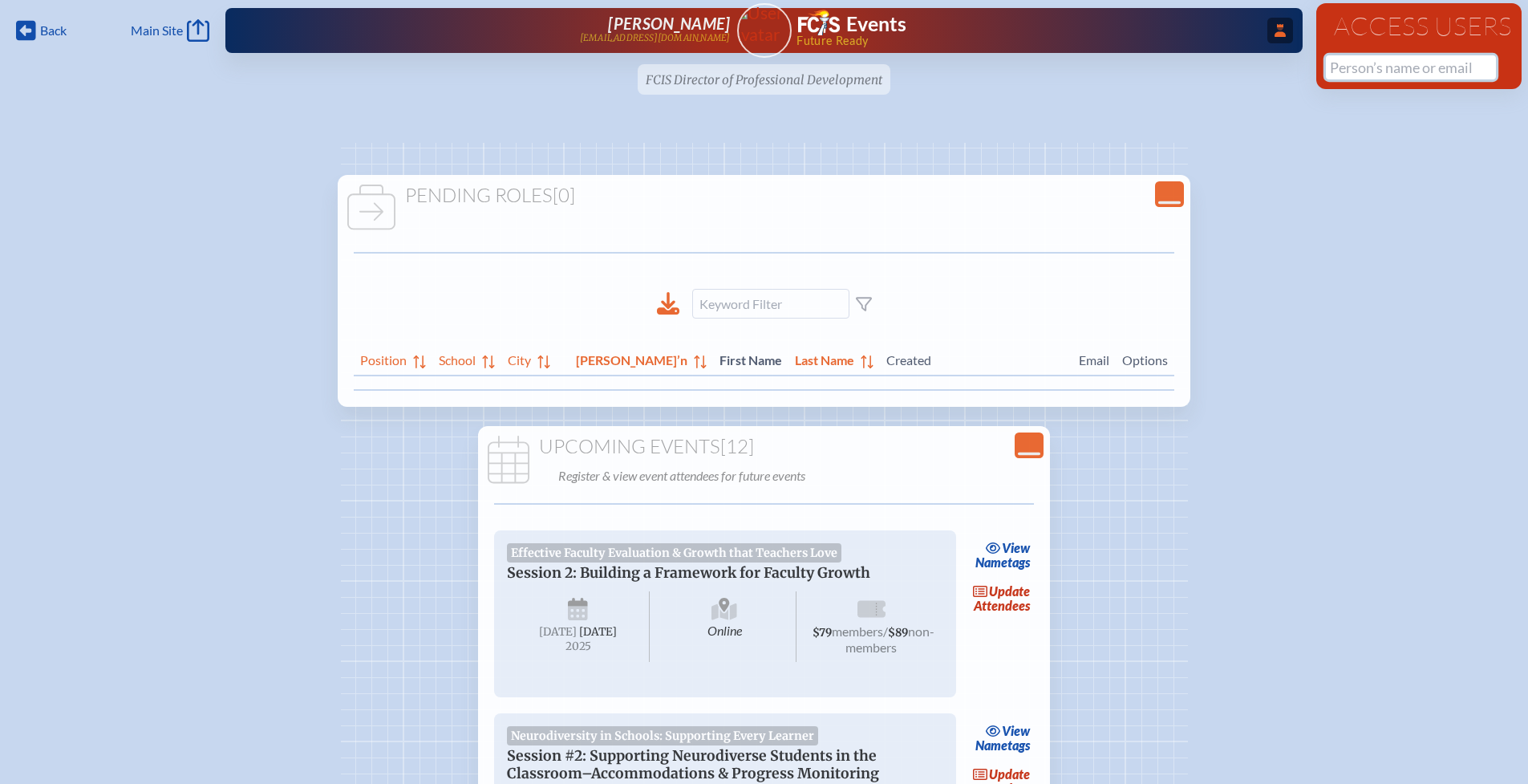
click at [1416, 72] on input "text" at bounding box center [1411, 67] width 170 height 24
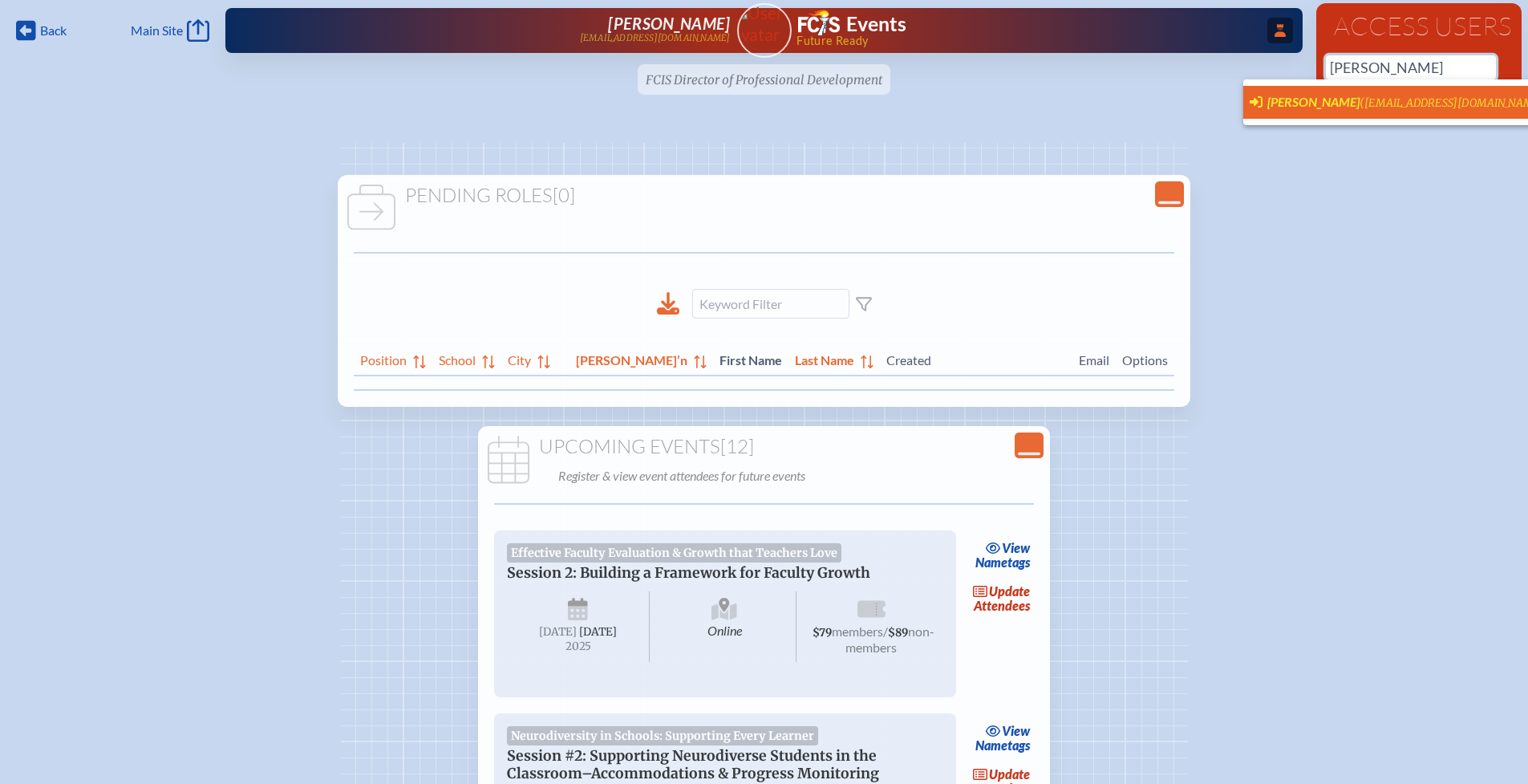
scroll to position [3, 12]
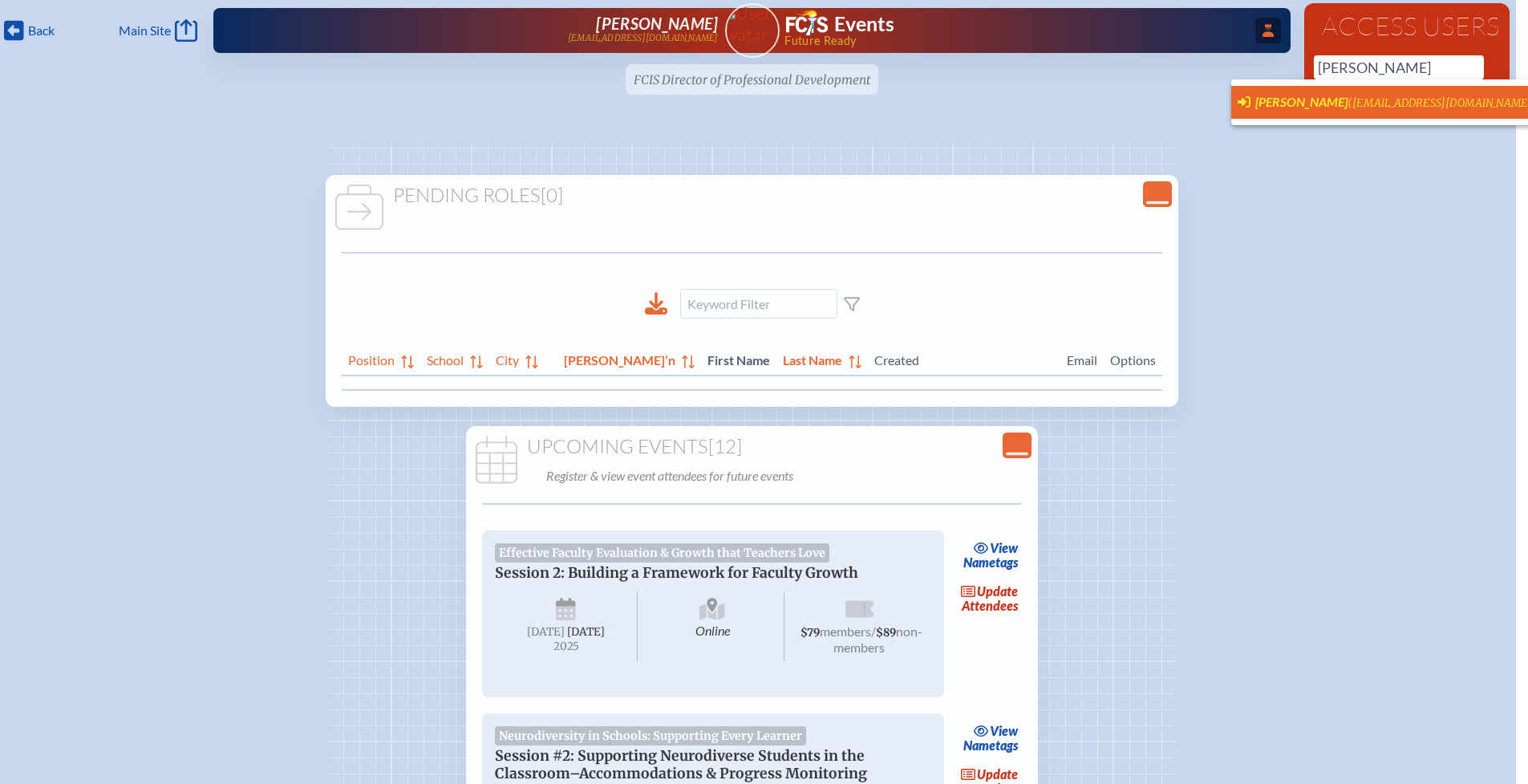
click at [1372, 101] on span "([EMAIL_ADDRESS][DOMAIN_NAME])" at bounding box center [1442, 103] width 189 height 14
type input "[EMAIL_ADDRESS][DOMAIN_NAME]"
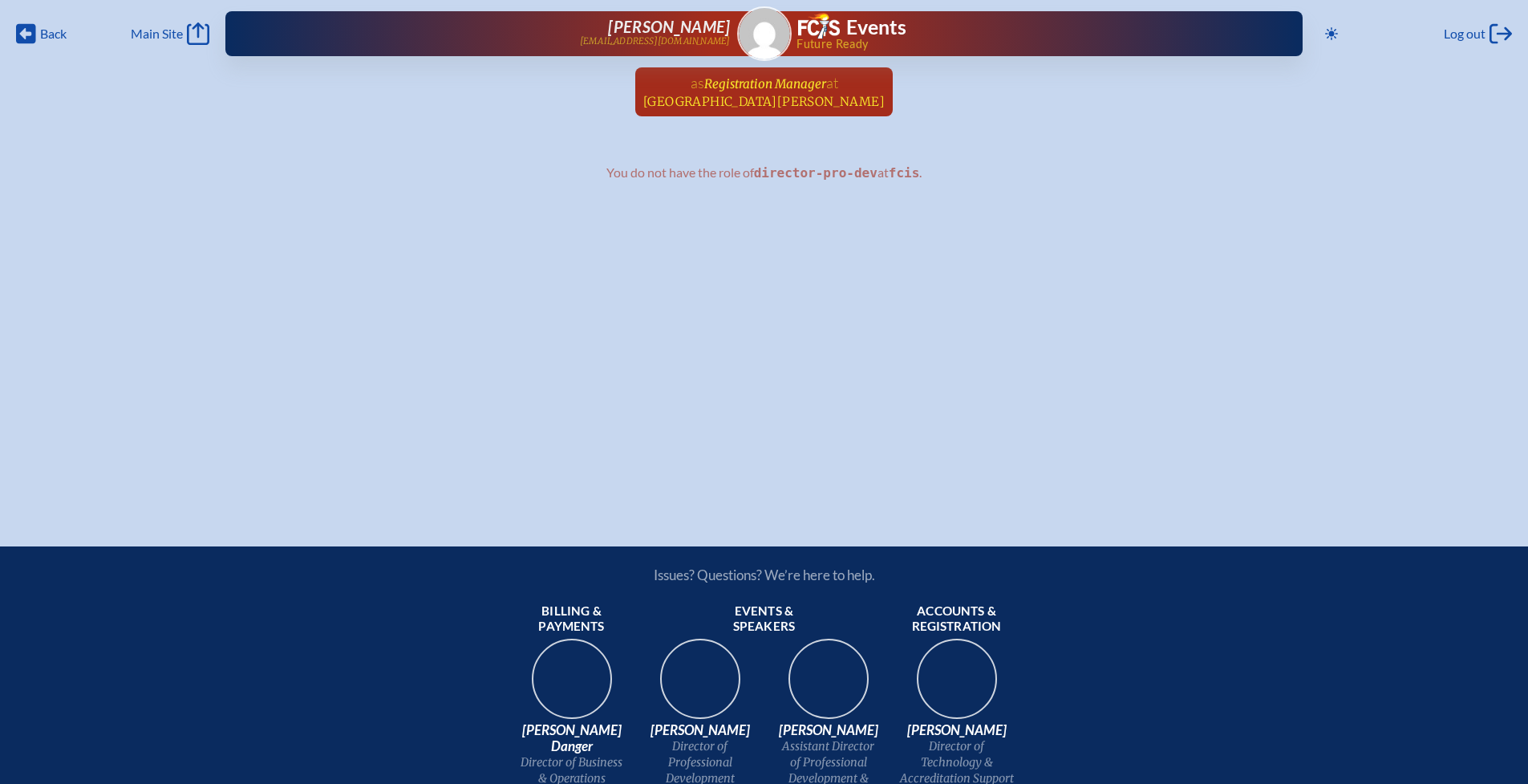
click at [732, 96] on span "[GEOGRAPHIC_DATA][PERSON_NAME]" at bounding box center [764, 101] width 241 height 16
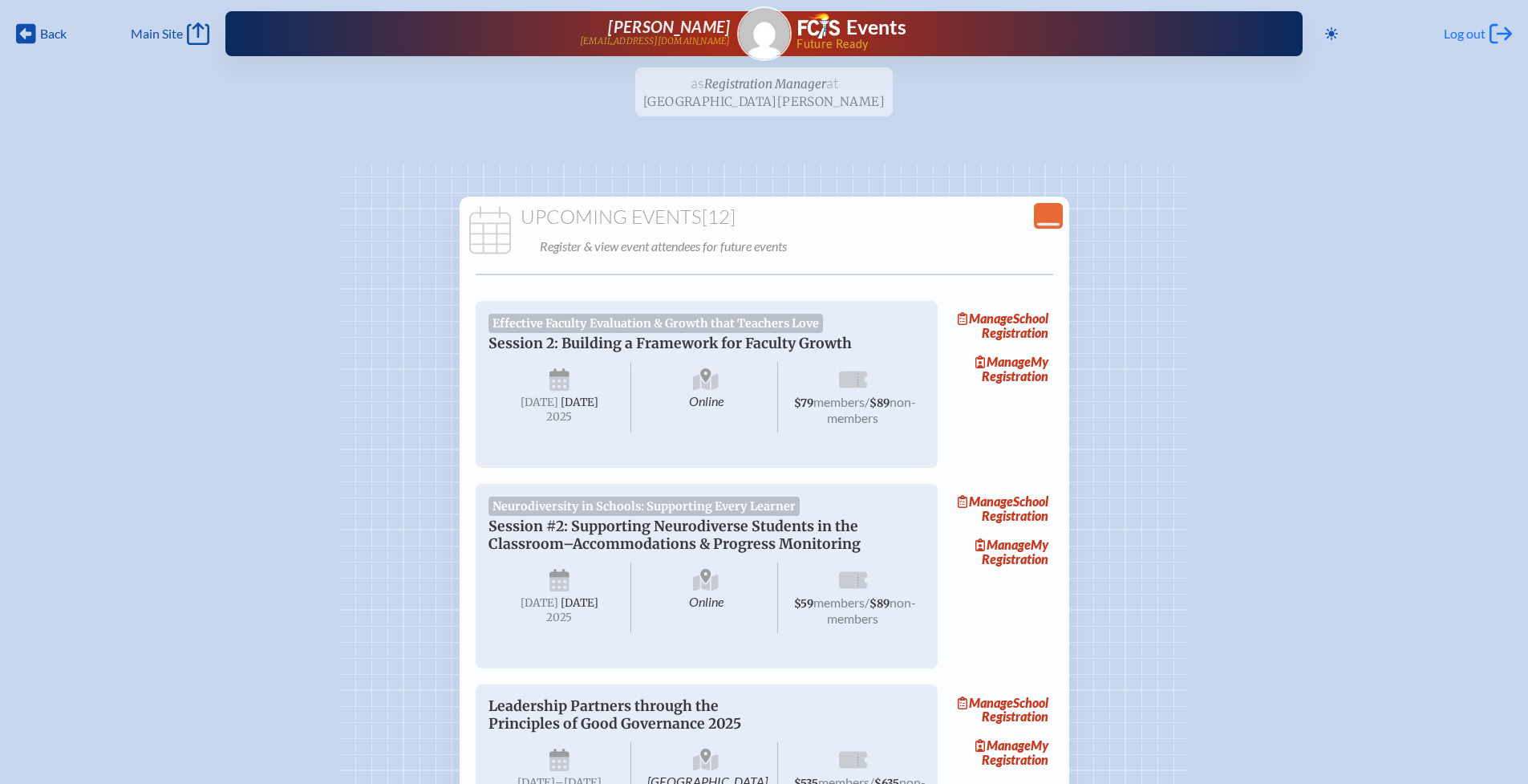
click at [1474, 35] on span "Log out" at bounding box center [1464, 33] width 42 height 16
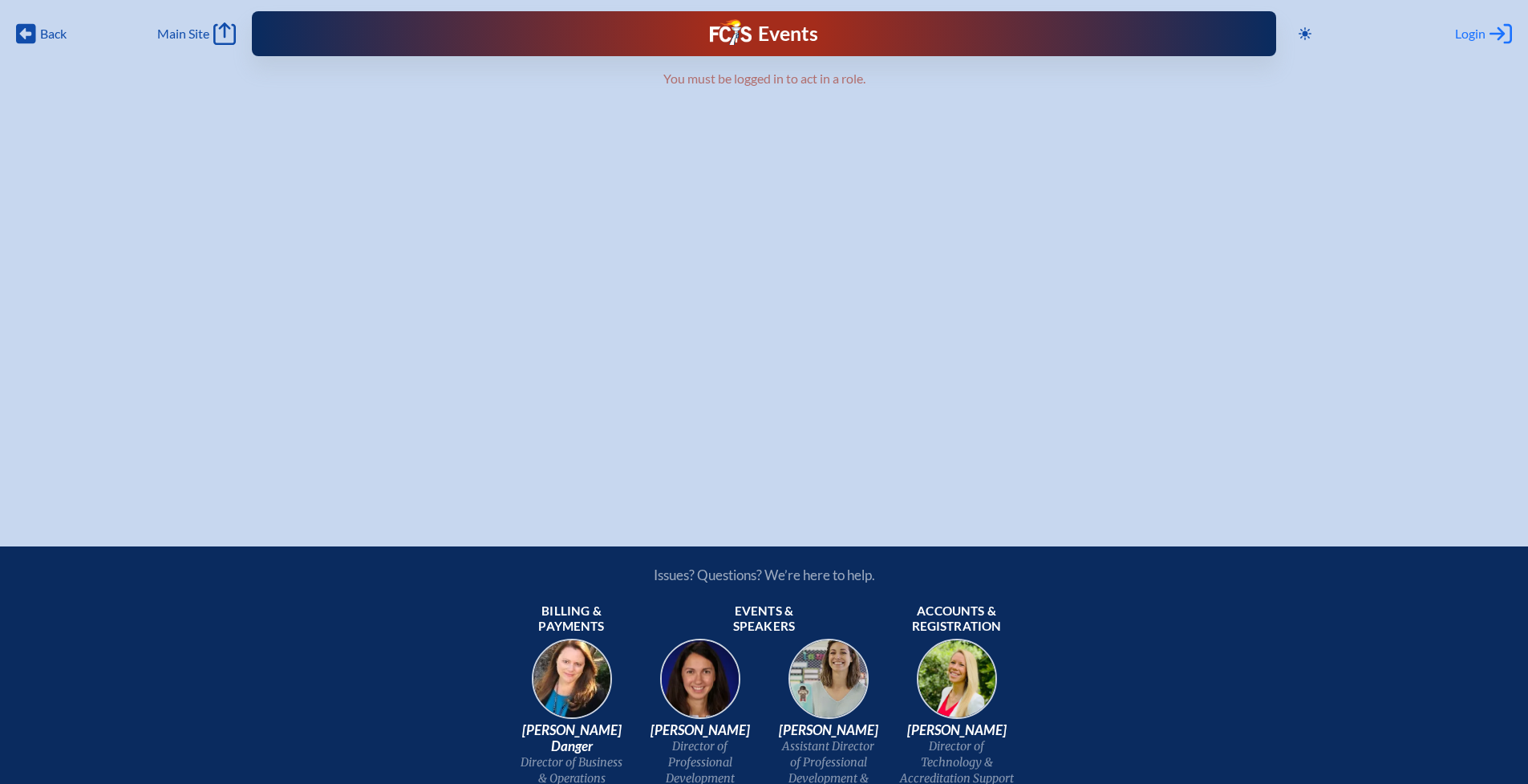
type input "[EMAIL_ADDRESS][DOMAIN_NAME]"
click at [1463, 31] on span "Login" at bounding box center [1470, 33] width 30 height 16
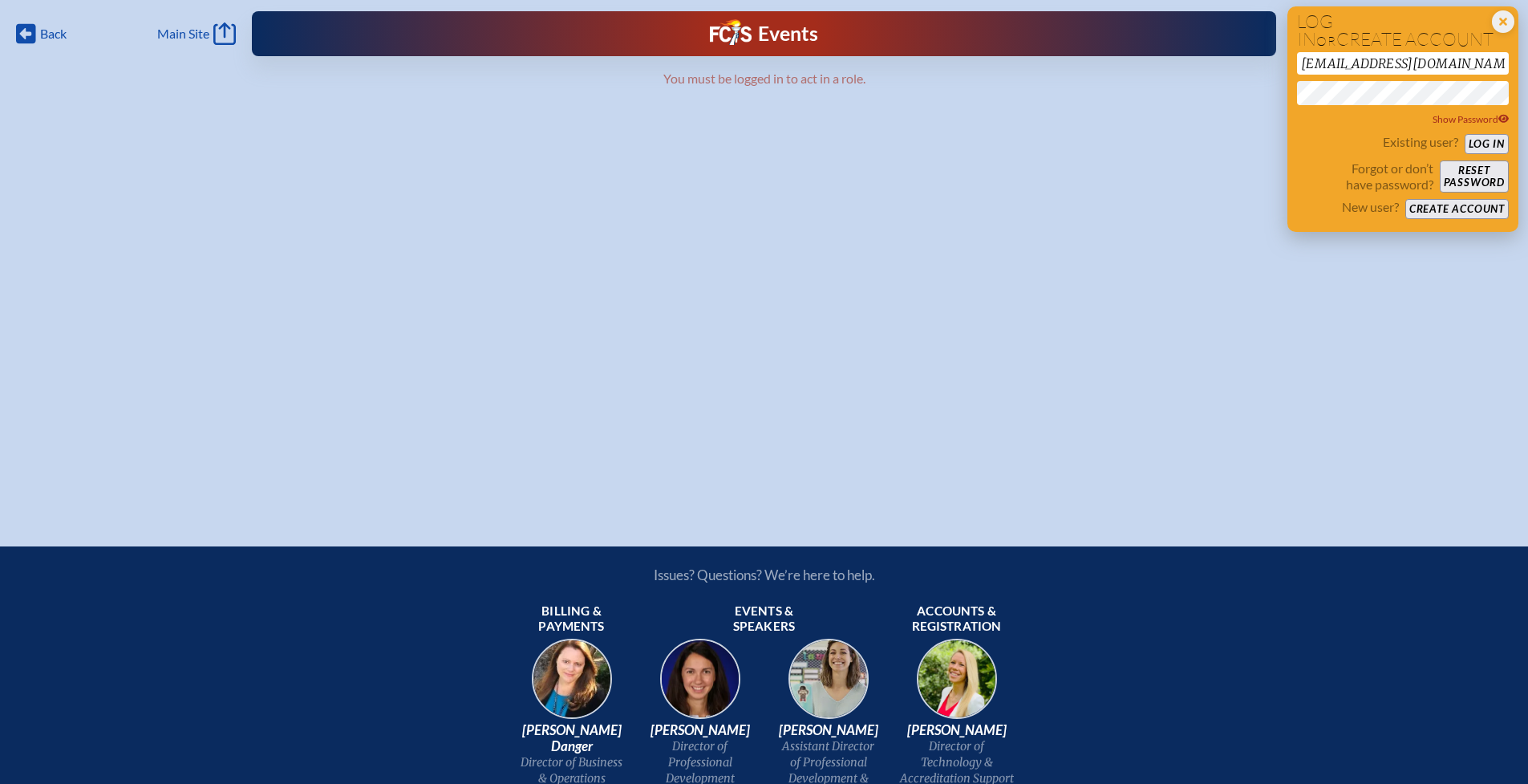
click at [1485, 140] on button "Log in" at bounding box center [1486, 144] width 44 height 20
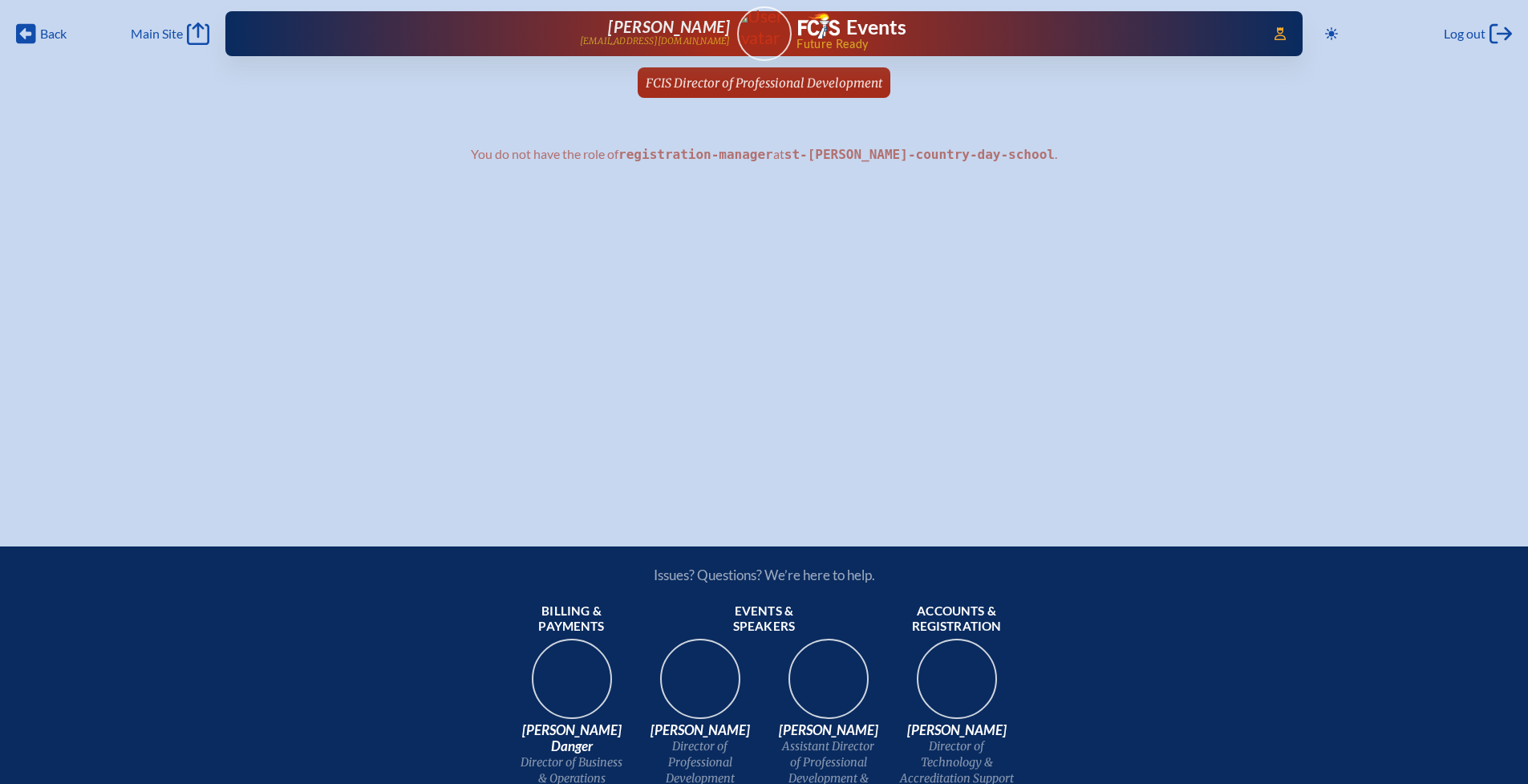
click at [804, 82] on span "FCIS Director of Professional Development" at bounding box center [764, 82] width 237 height 16
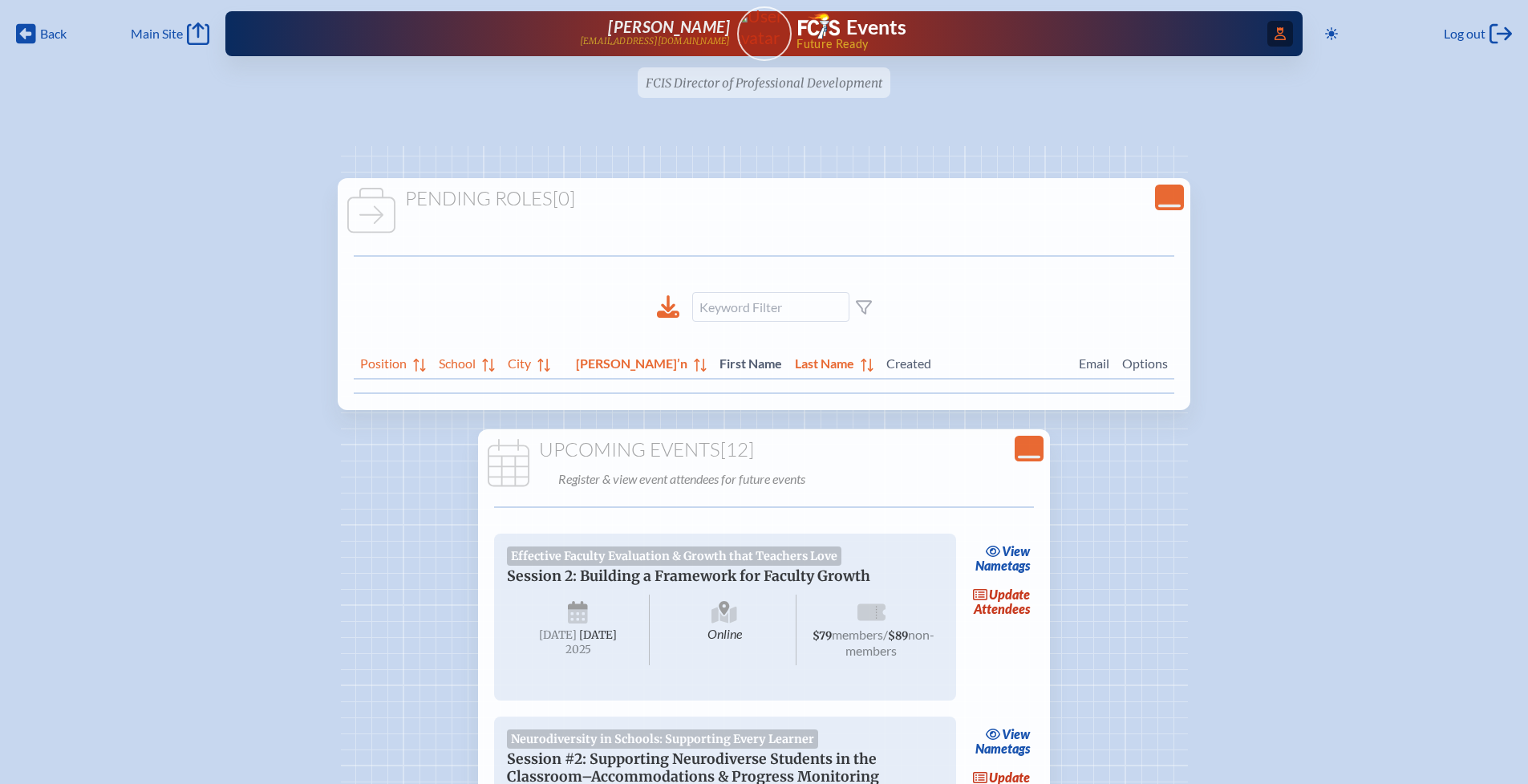
click at [1279, 29] on icon "Access Users..." at bounding box center [1280, 33] width 11 height 13
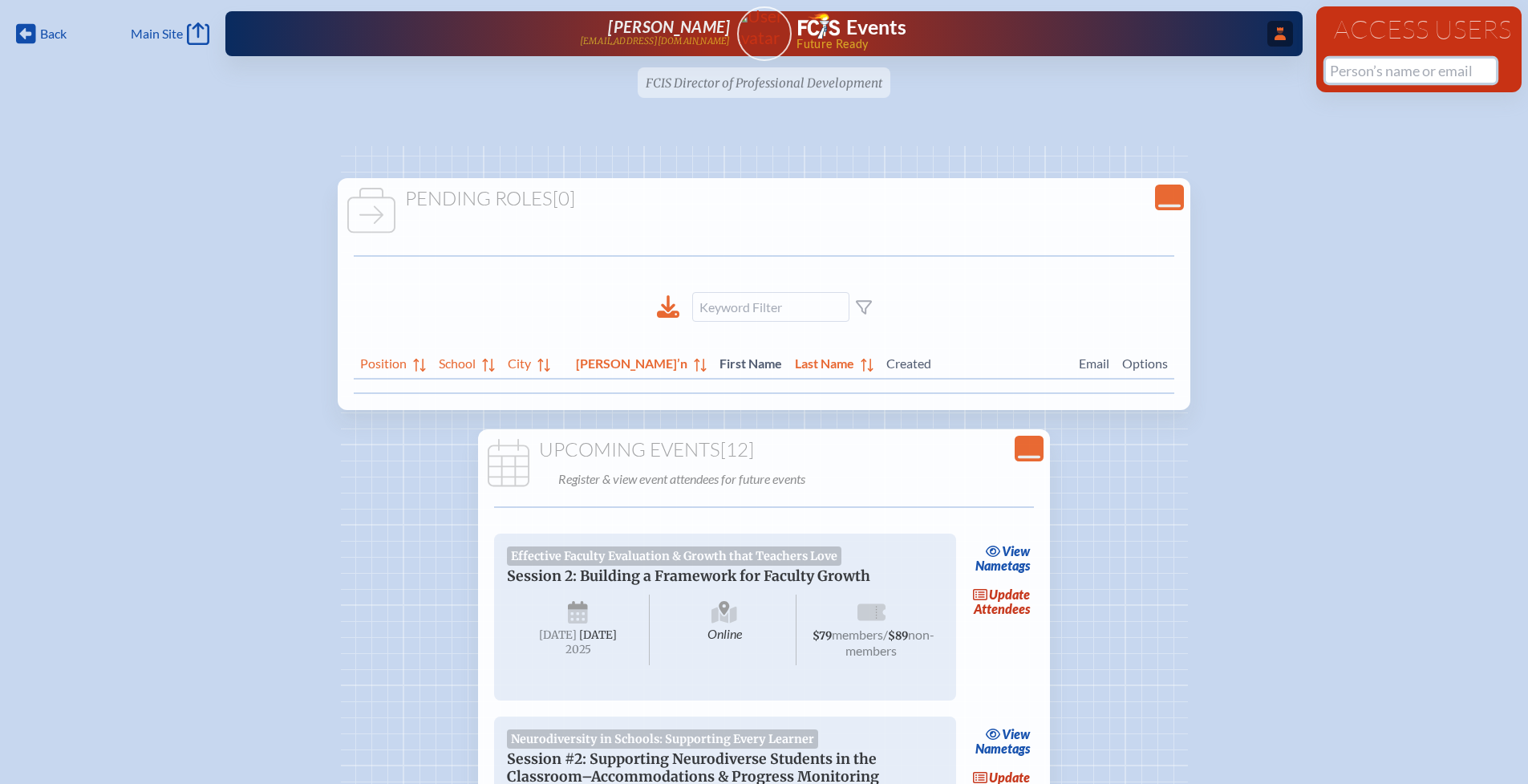
click at [1352, 72] on input "text" at bounding box center [1411, 70] width 170 height 24
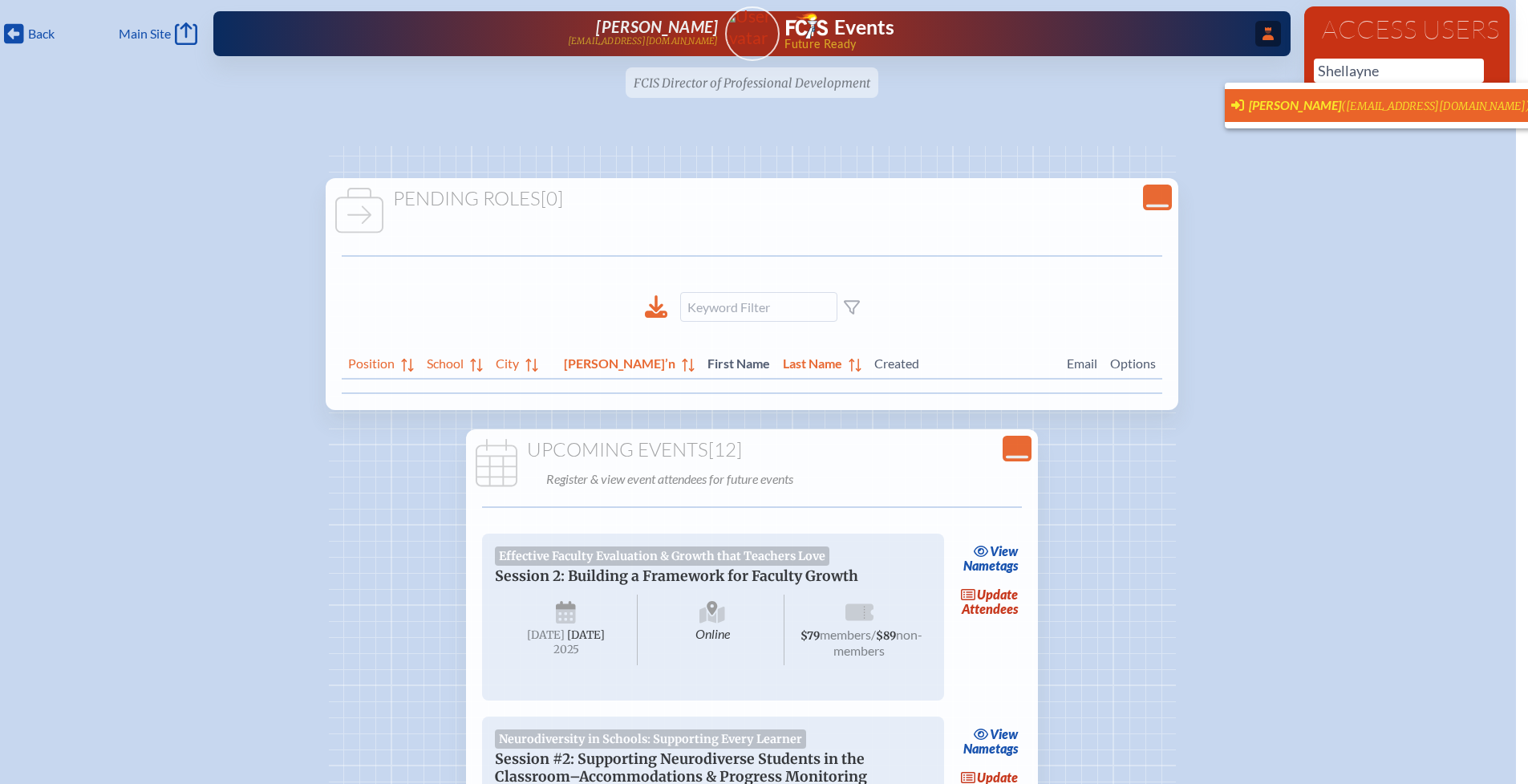
click at [1287, 109] on span "[PERSON_NAME]" at bounding box center [1295, 104] width 92 height 16
type input "[EMAIL_ADDRESS][DOMAIN_NAME]"
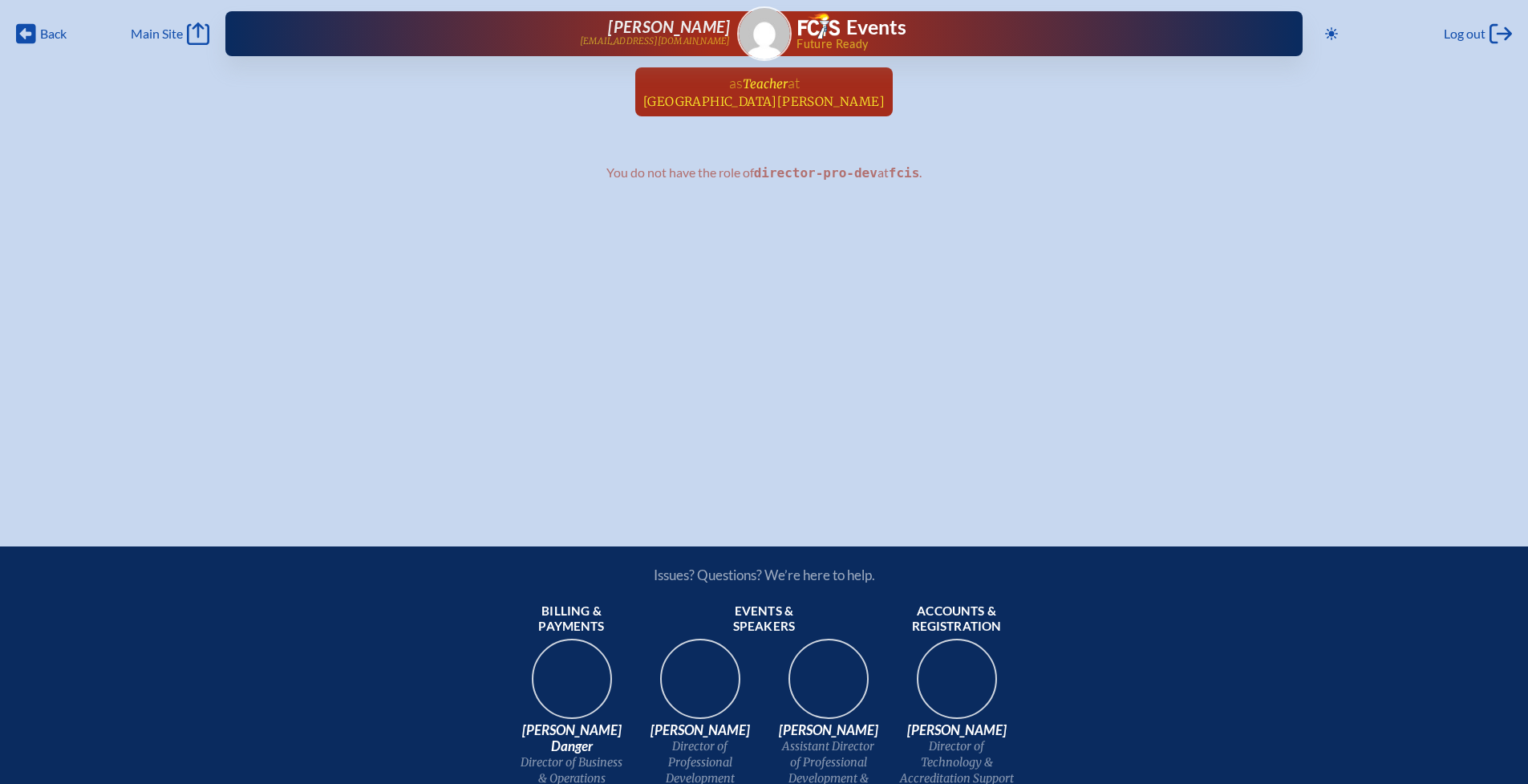
click at [740, 79] on span "as" at bounding box center [736, 82] width 14 height 18
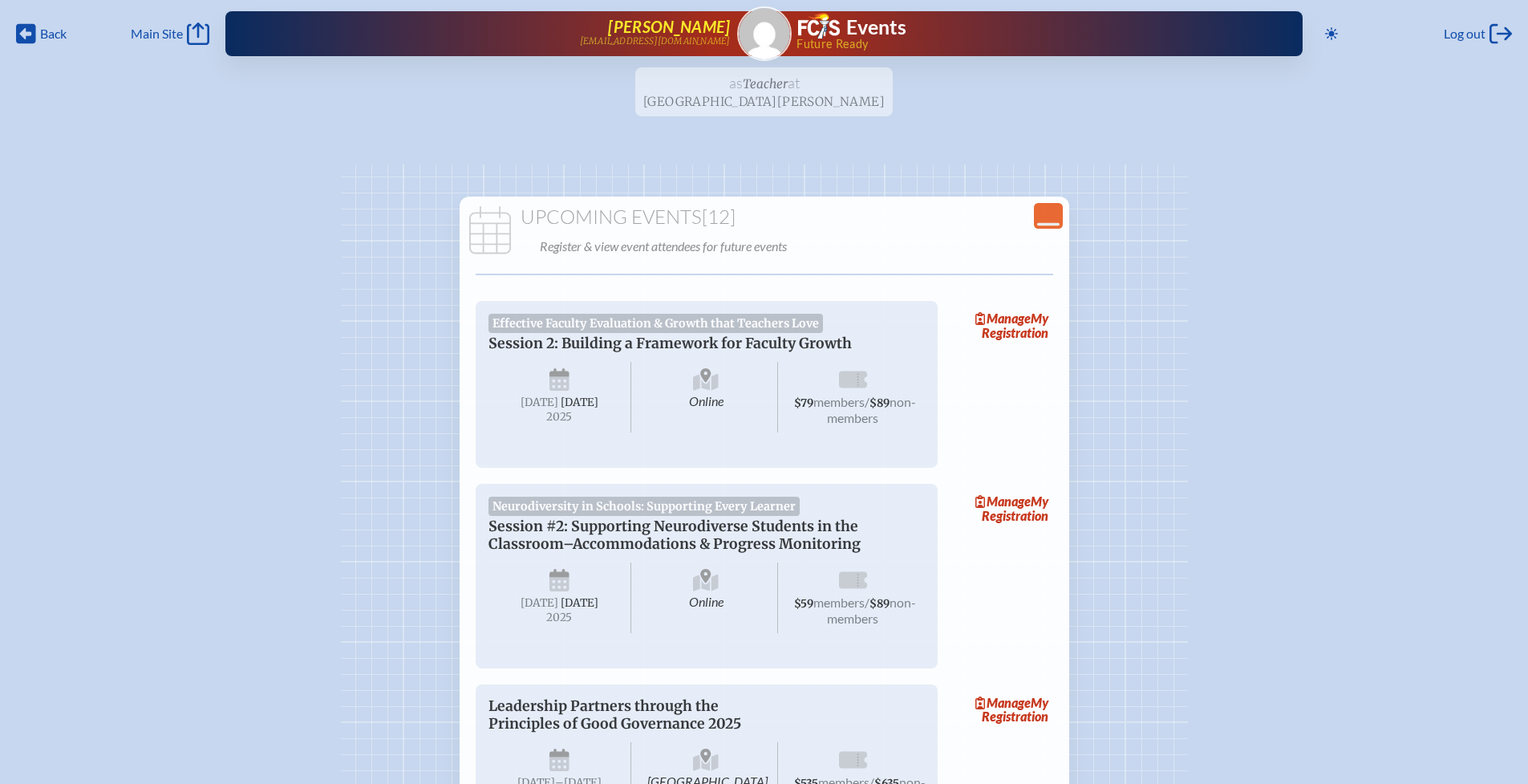
click at [637, 24] on span "[PERSON_NAME]" at bounding box center [668, 27] width 122 height 20
